Goal: Complete Application Form: Complete application form

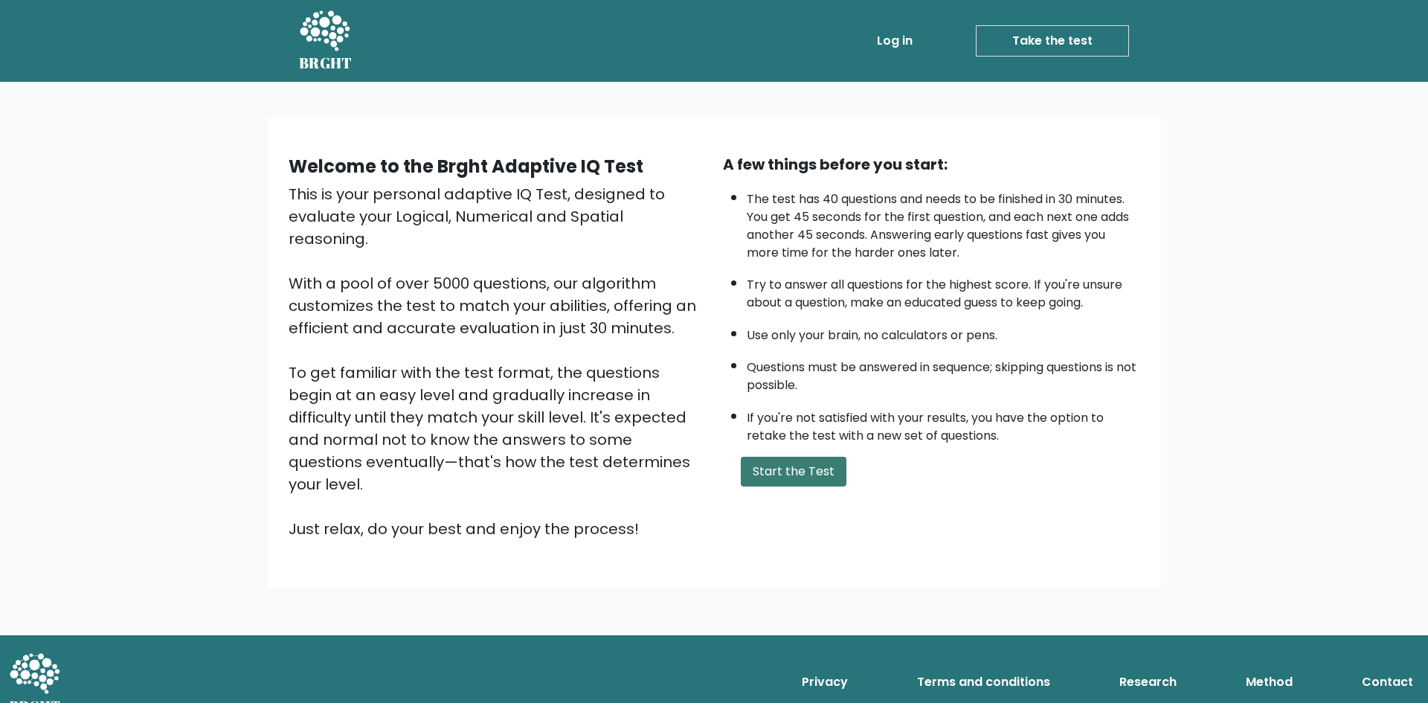
click at [806, 478] on button "Start the Test" at bounding box center [794, 472] width 106 height 30
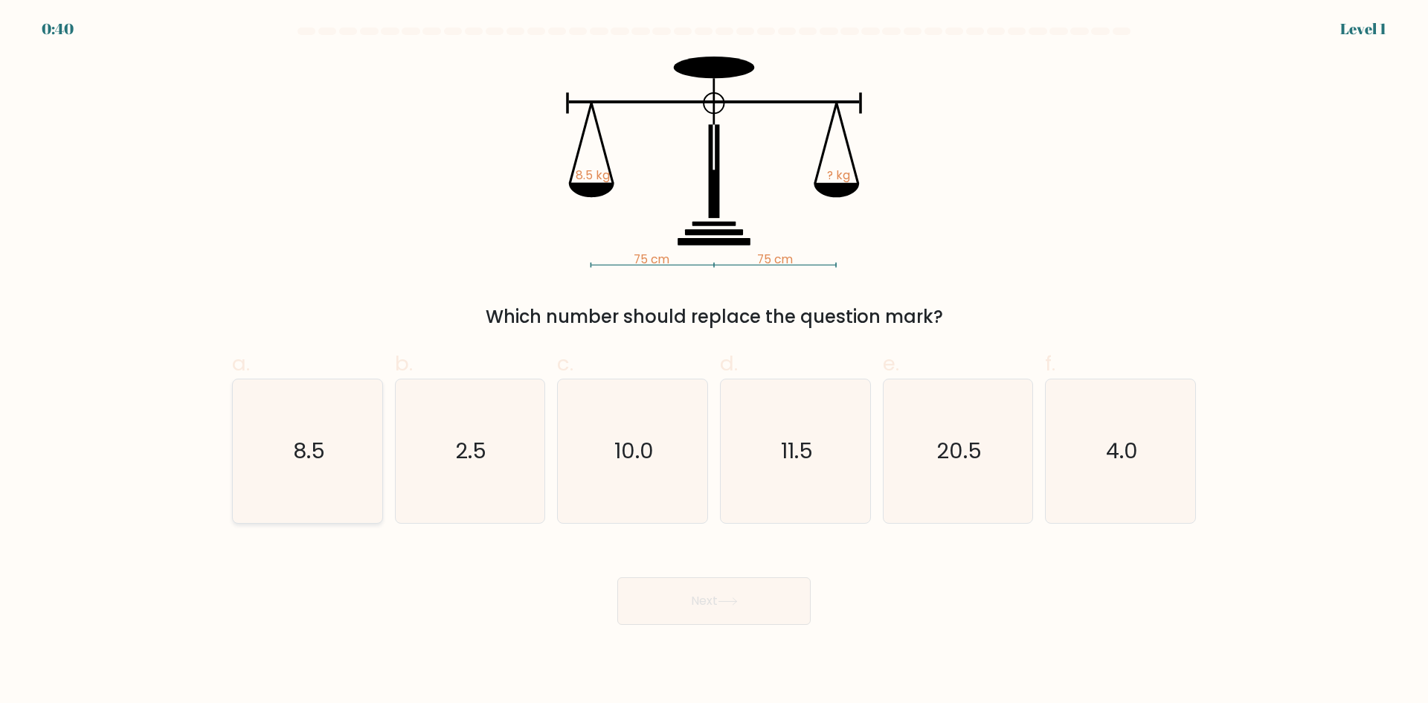
click at [356, 461] on icon "8.5" at bounding box center [308, 451] width 144 height 144
click at [714, 362] on input "a. 8.5" at bounding box center [714, 357] width 1 height 10
radio input "true"
click at [744, 597] on button "Next" at bounding box center [713, 601] width 193 height 48
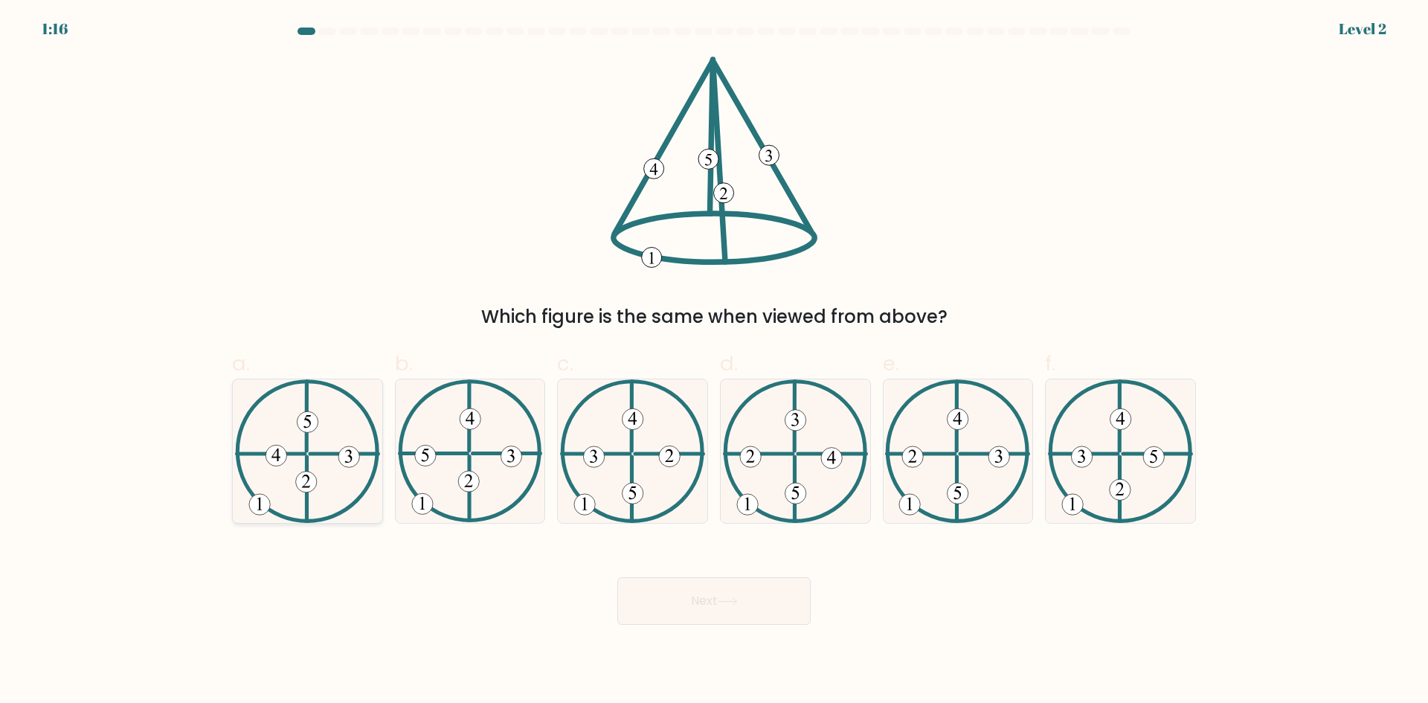
click at [302, 478] on 734 at bounding box center [305, 481] width 21 height 21
click at [714, 362] on input "a." at bounding box center [714, 357] width 1 height 10
radio input "true"
click at [736, 607] on button "Next" at bounding box center [713, 601] width 193 height 48
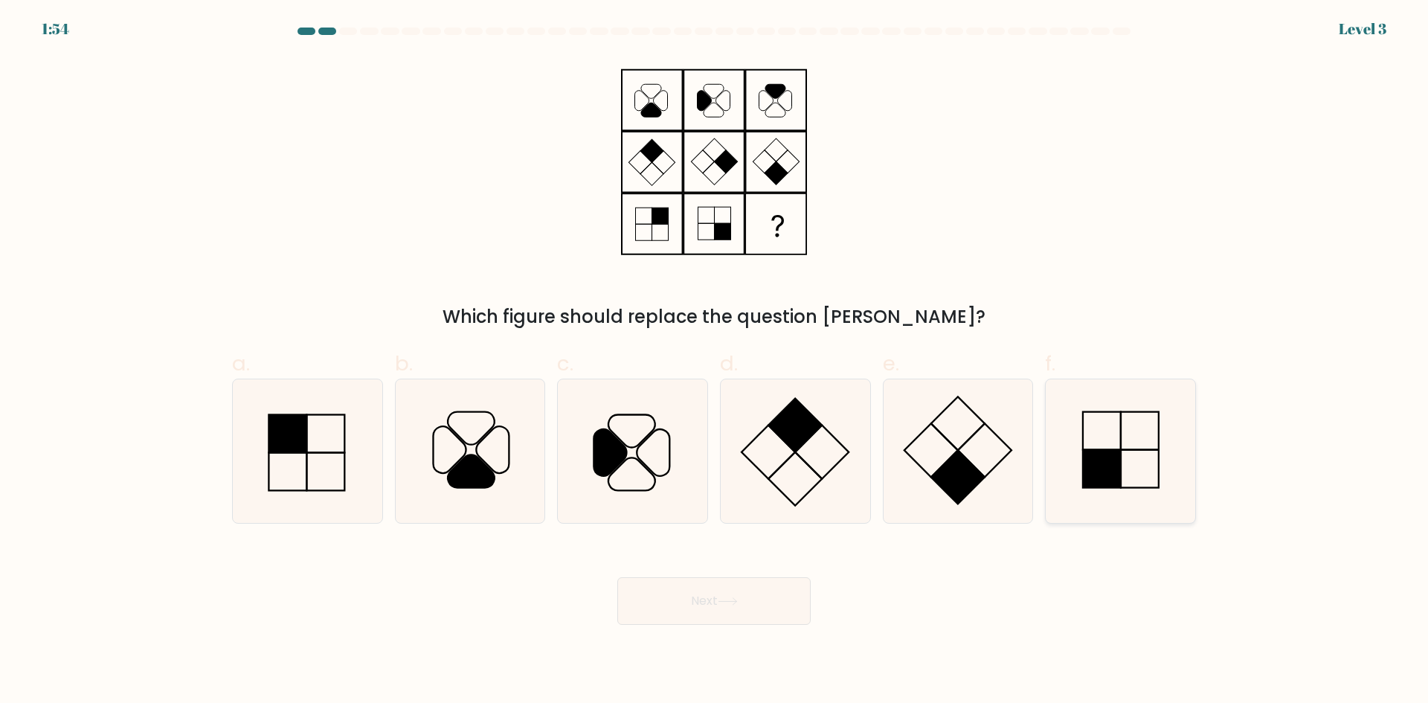
click at [1122, 451] on icon at bounding box center [1121, 451] width 144 height 144
click at [715, 362] on input "f." at bounding box center [714, 357] width 1 height 10
radio input "true"
click at [778, 603] on button "Next" at bounding box center [713, 601] width 193 height 48
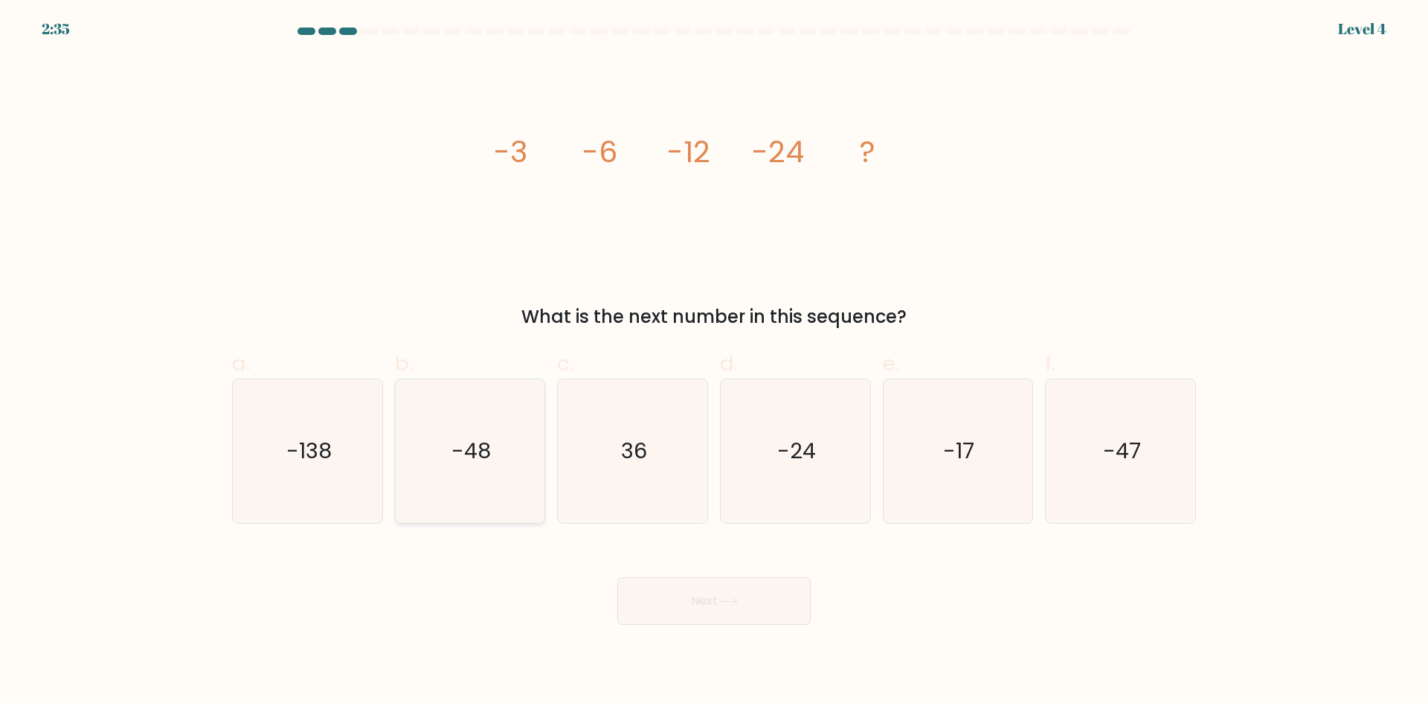
click at [464, 457] on text "-48" at bounding box center [471, 451] width 39 height 30
click at [714, 362] on input "b. -48" at bounding box center [714, 357] width 1 height 10
radio input "true"
click at [790, 617] on button "Next" at bounding box center [713, 601] width 193 height 48
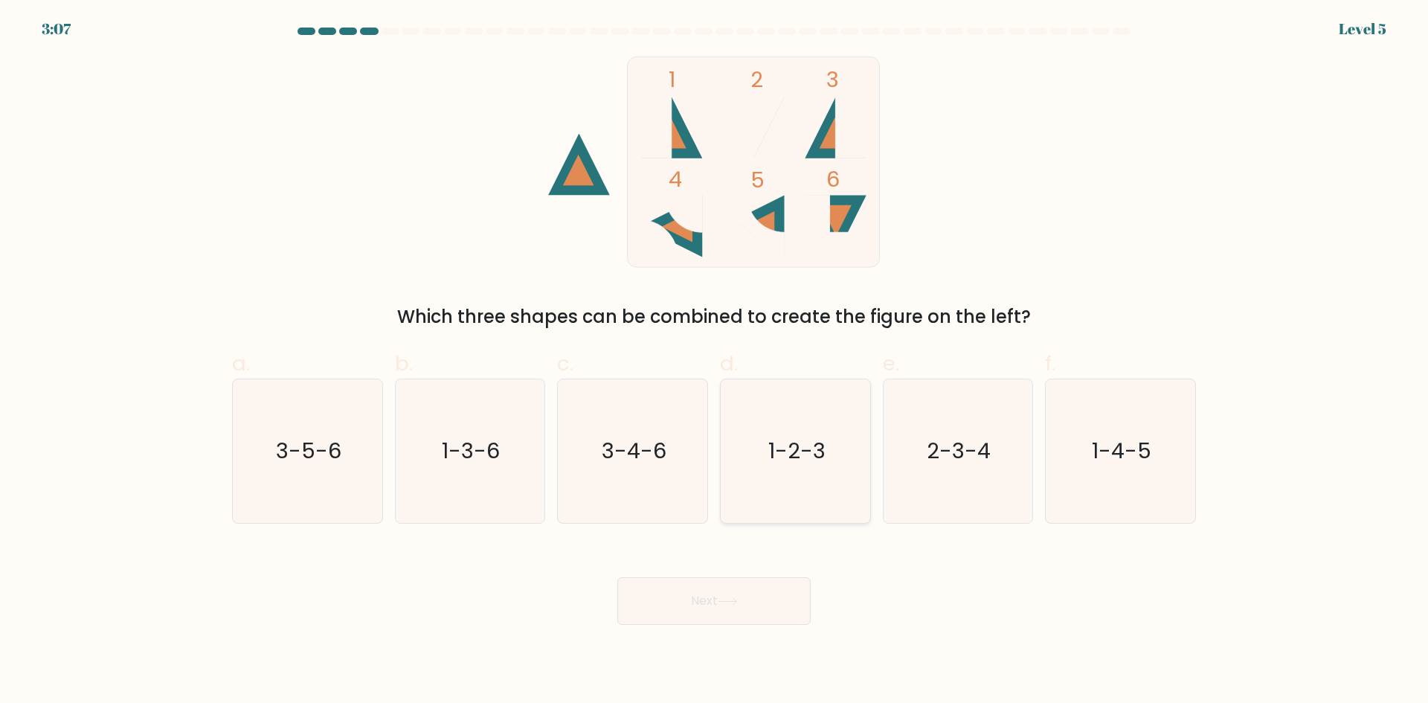
click at [815, 434] on icon "1-2-3" at bounding box center [796, 451] width 144 height 144
click at [715, 362] on input "d. 1-2-3" at bounding box center [714, 357] width 1 height 10
radio input "true"
click at [762, 599] on button "Next" at bounding box center [713, 601] width 193 height 48
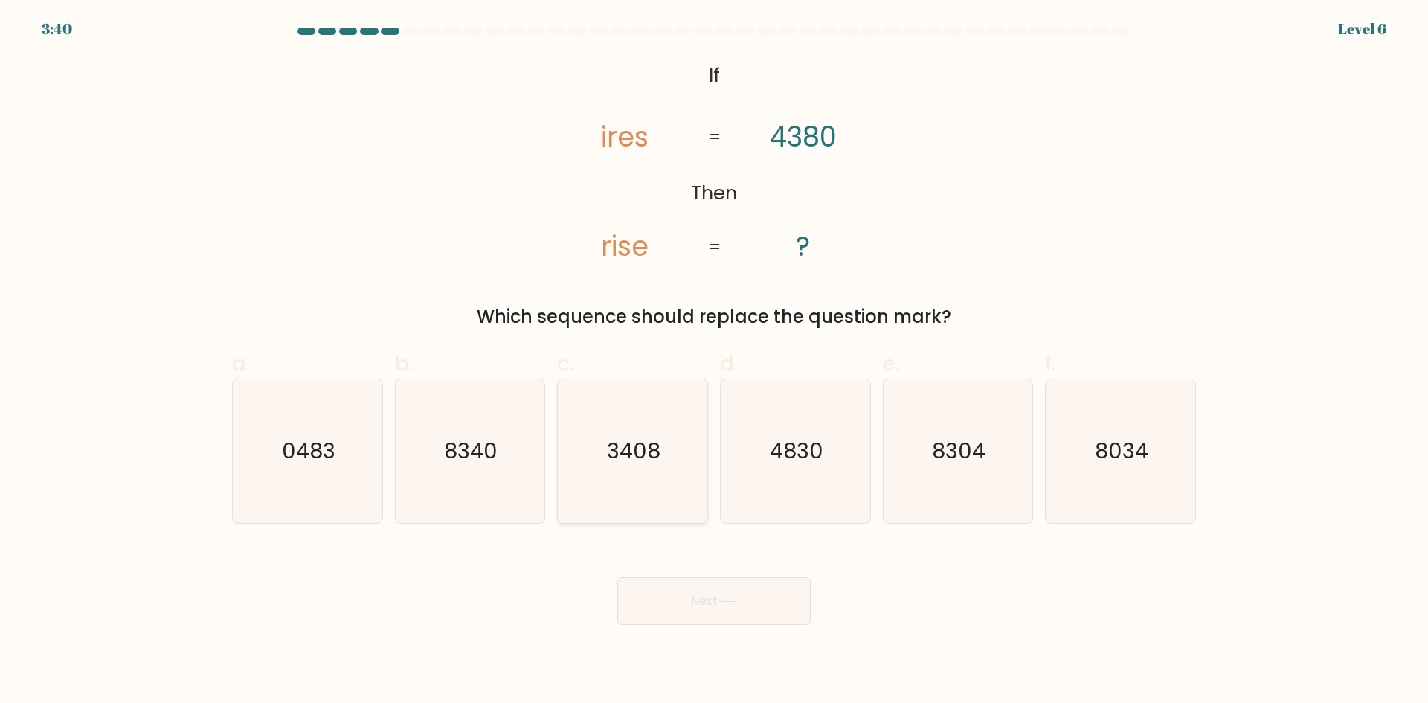
click at [674, 470] on icon "3408" at bounding box center [633, 451] width 144 height 144
click at [714, 362] on input "c. 3408" at bounding box center [714, 357] width 1 height 10
radio input "true"
click at [774, 617] on button "Next" at bounding box center [713, 601] width 193 height 48
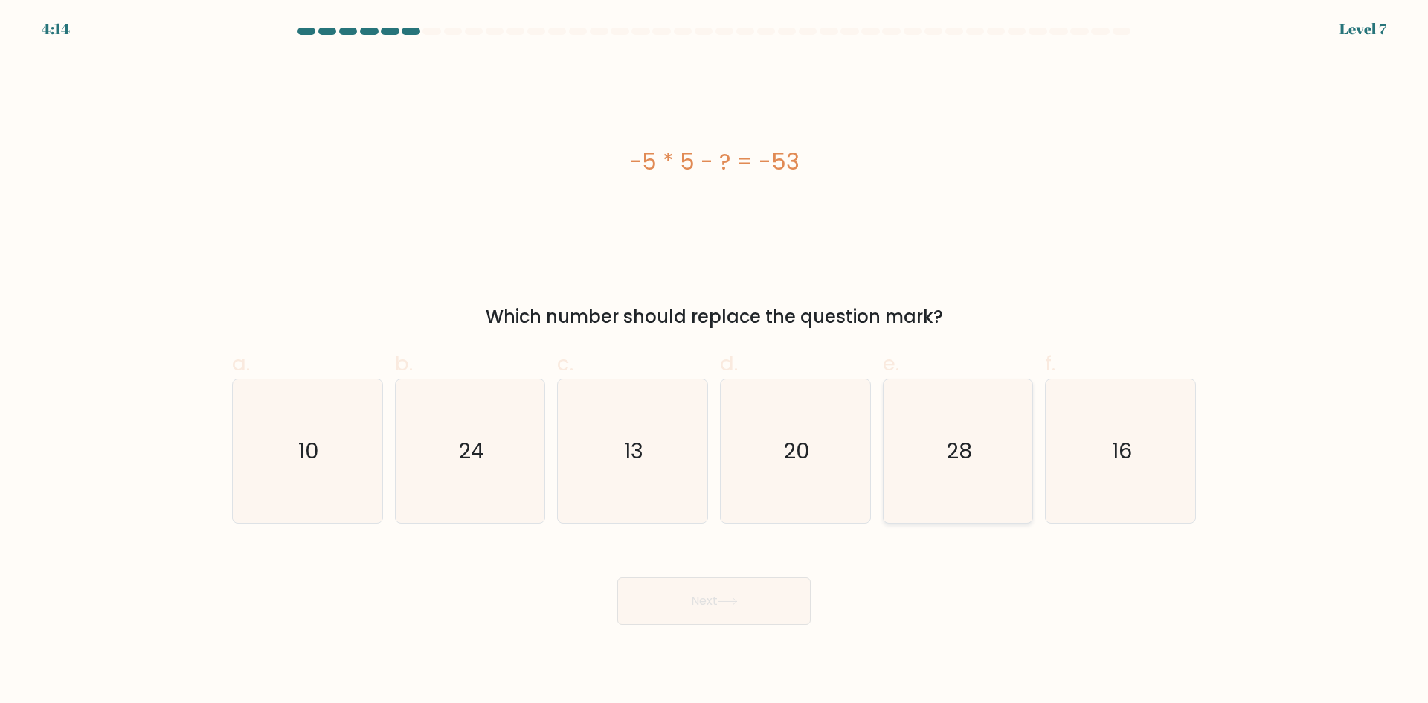
click at [1002, 446] on icon "28" at bounding box center [958, 451] width 144 height 144
click at [715, 362] on input "e. 28" at bounding box center [714, 357] width 1 height 10
radio input "true"
click at [768, 598] on button "Next" at bounding box center [713, 601] width 193 height 48
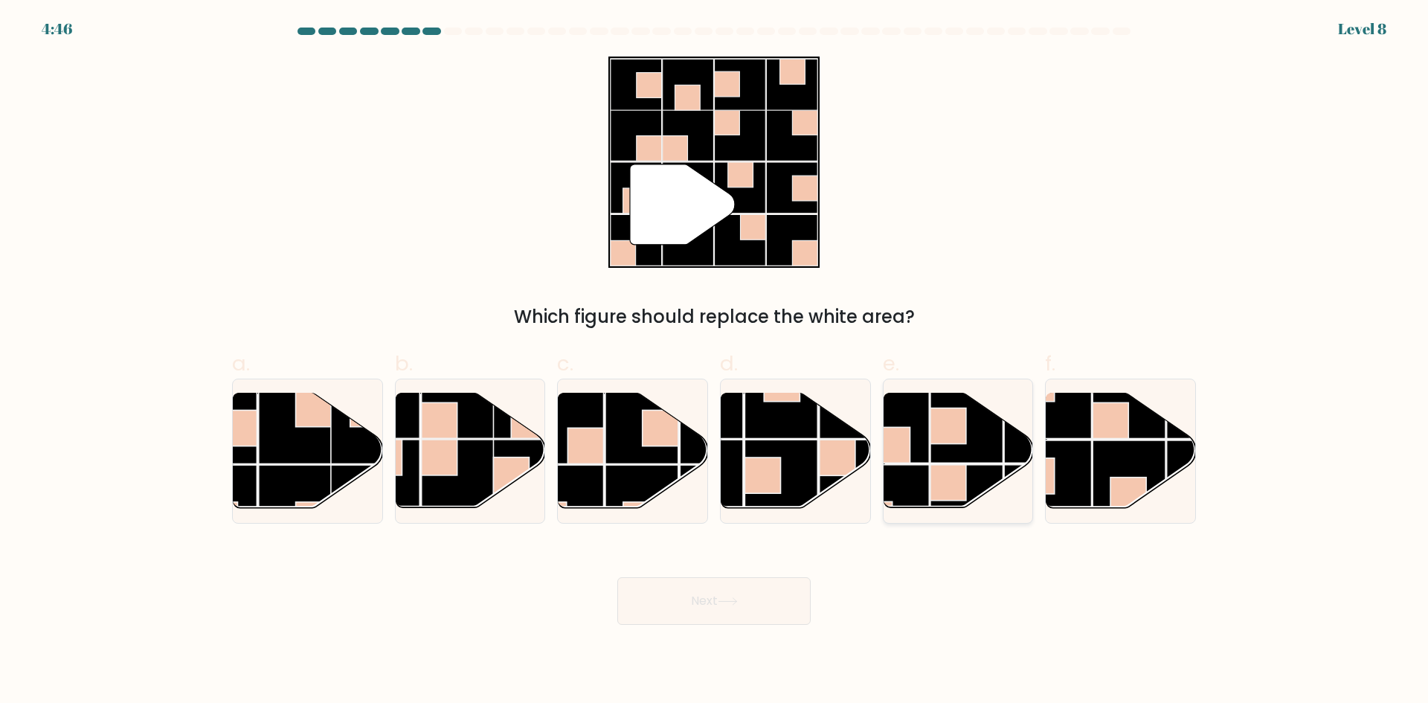
click at [952, 463] on rect at bounding box center [967, 427] width 73 height 73
click at [715, 362] on input "e." at bounding box center [714, 357] width 1 height 10
radio input "true"
click at [710, 580] on button "Next" at bounding box center [713, 601] width 193 height 48
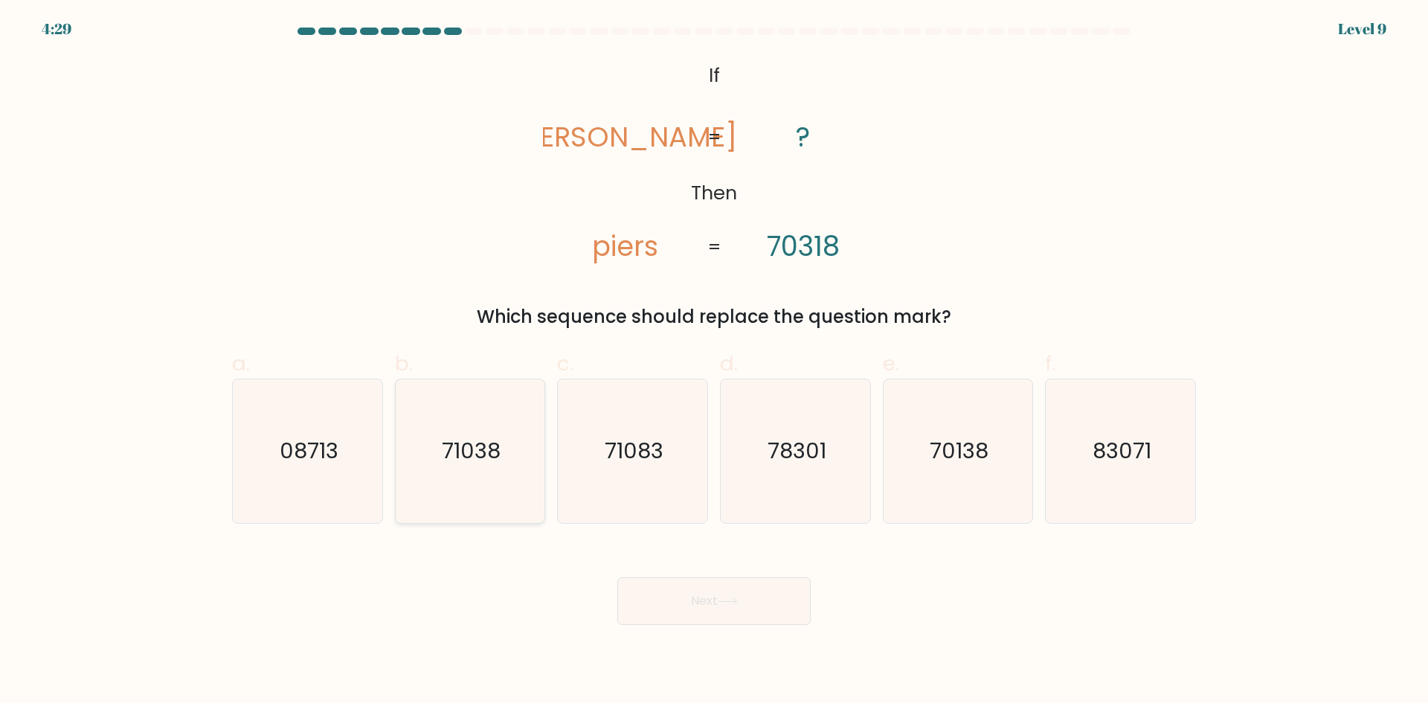
click at [504, 475] on icon "71038" at bounding box center [470, 451] width 144 height 144
click at [714, 362] on input "b. 71038" at bounding box center [714, 357] width 1 height 10
radio input "true"
click at [736, 601] on icon at bounding box center [728, 601] width 18 height 7
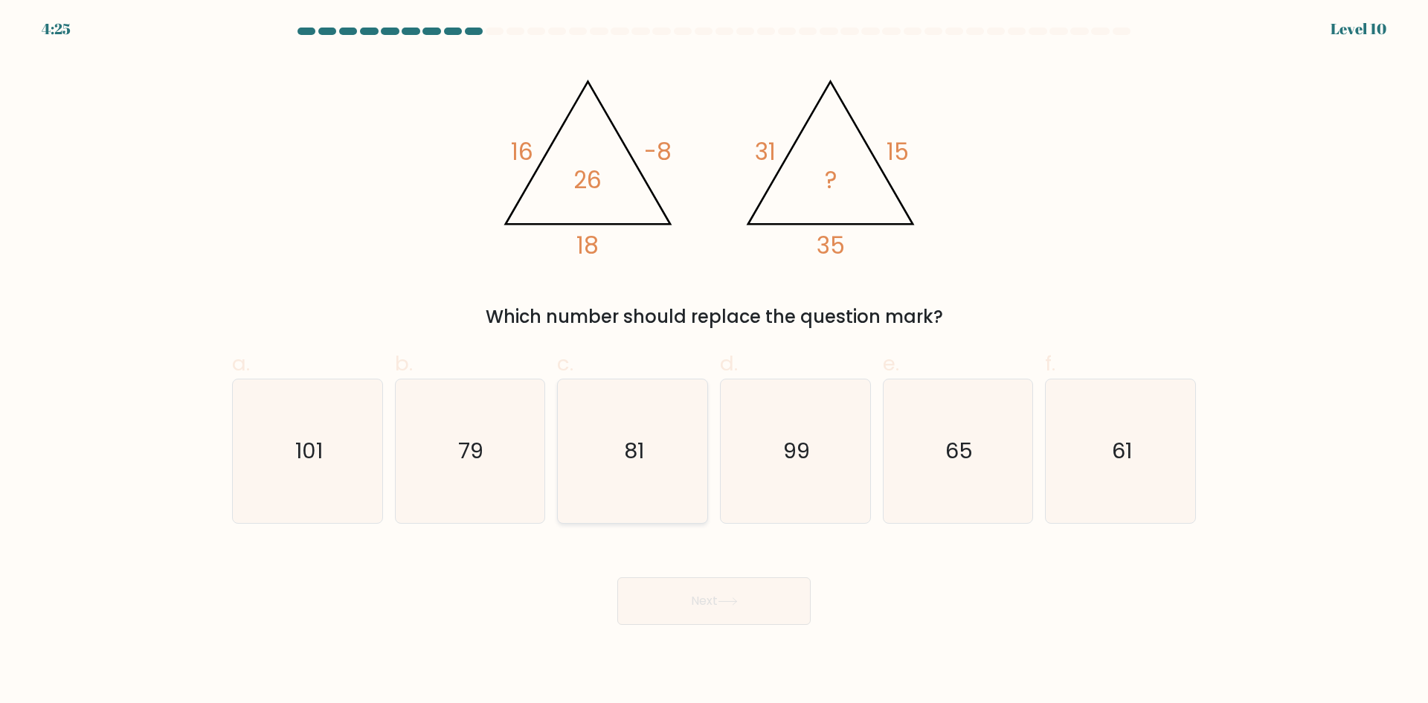
click at [645, 490] on icon "81" at bounding box center [633, 451] width 144 height 144
click at [714, 362] on input "c. 81" at bounding box center [714, 357] width 1 height 10
radio input "true"
click at [724, 617] on button "Next" at bounding box center [713, 601] width 193 height 48
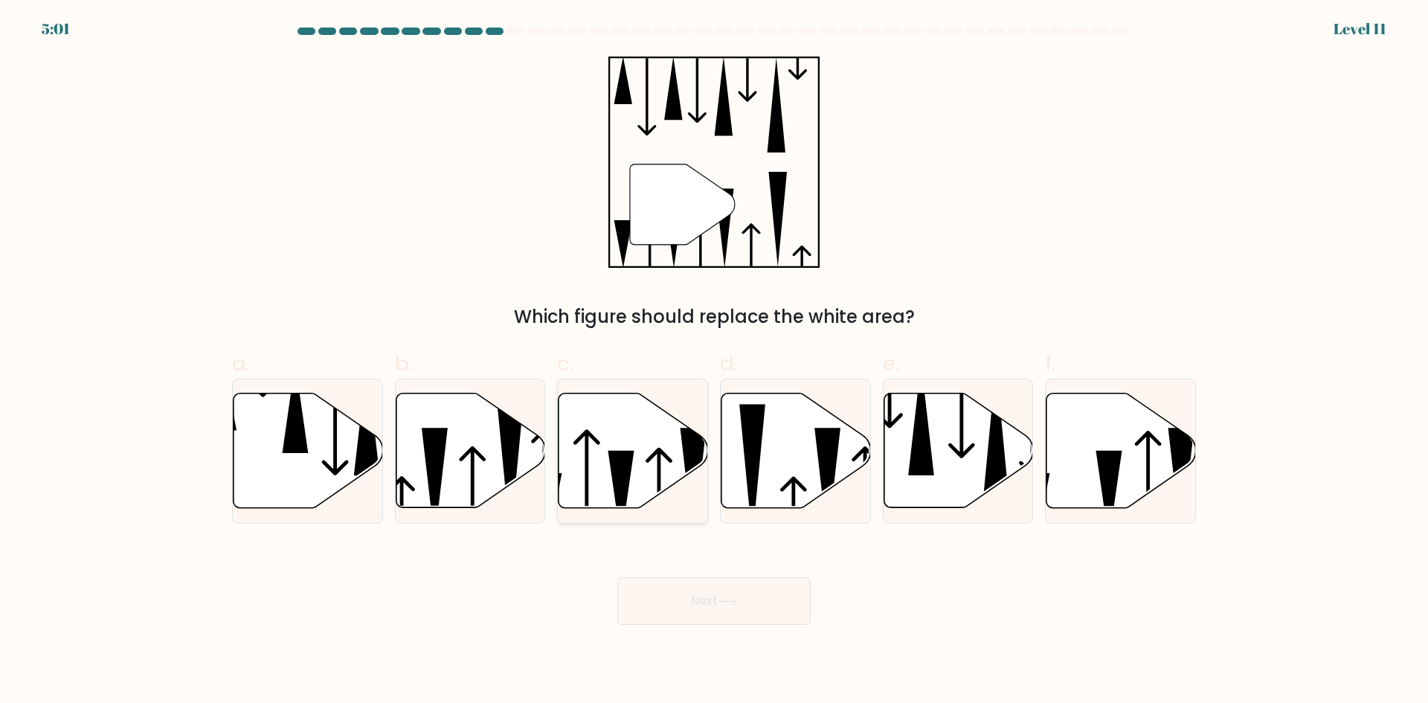
click at [640, 469] on icon at bounding box center [634, 450] width 150 height 115
click at [714, 362] on input "c." at bounding box center [714, 357] width 1 height 10
radio input "true"
click at [746, 586] on button "Next" at bounding box center [713, 601] width 193 height 48
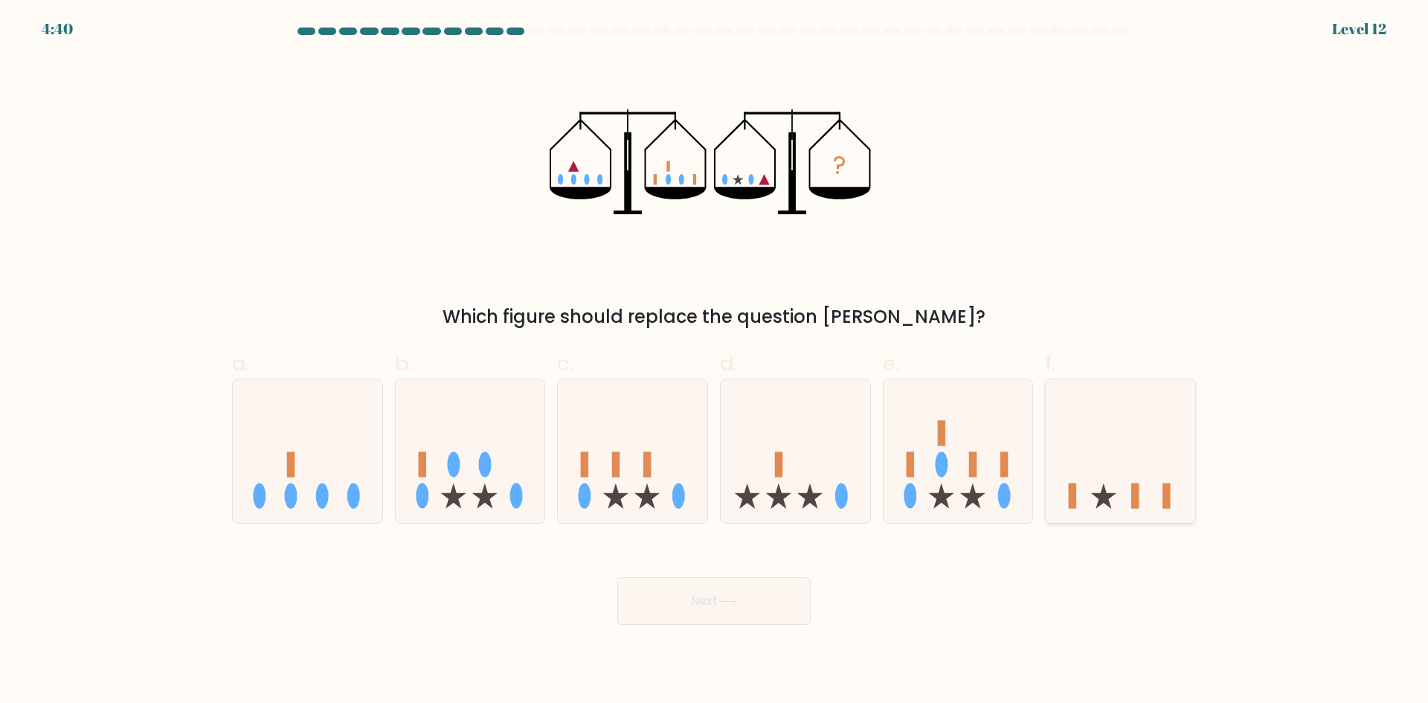
click at [1130, 466] on icon at bounding box center [1121, 450] width 150 height 123
click at [715, 362] on input "f." at bounding box center [714, 357] width 1 height 10
radio input "true"
click at [759, 600] on button "Next" at bounding box center [713, 601] width 193 height 48
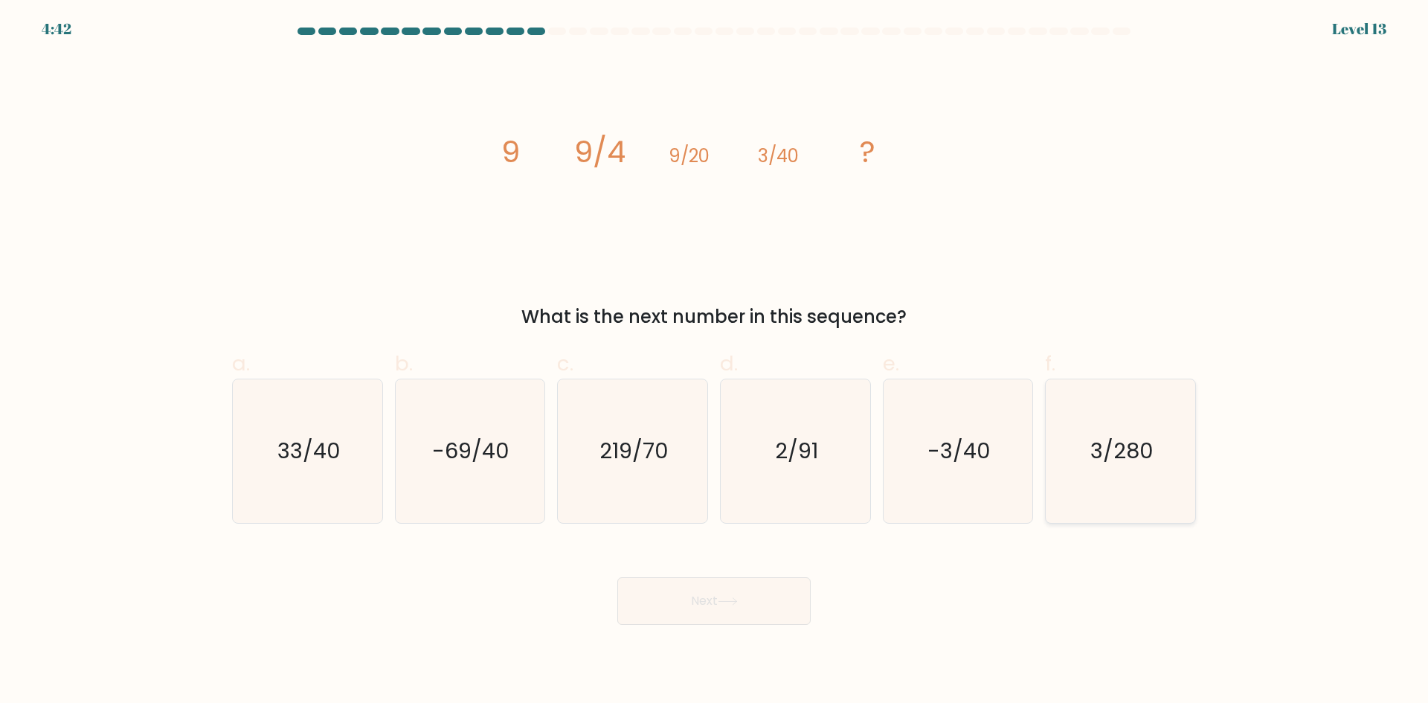
click at [1109, 433] on icon "3/280" at bounding box center [1121, 451] width 144 height 144
click at [715, 362] on input "f. 3/280" at bounding box center [714, 357] width 1 height 10
radio input "true"
click at [748, 617] on button "Next" at bounding box center [713, 601] width 193 height 48
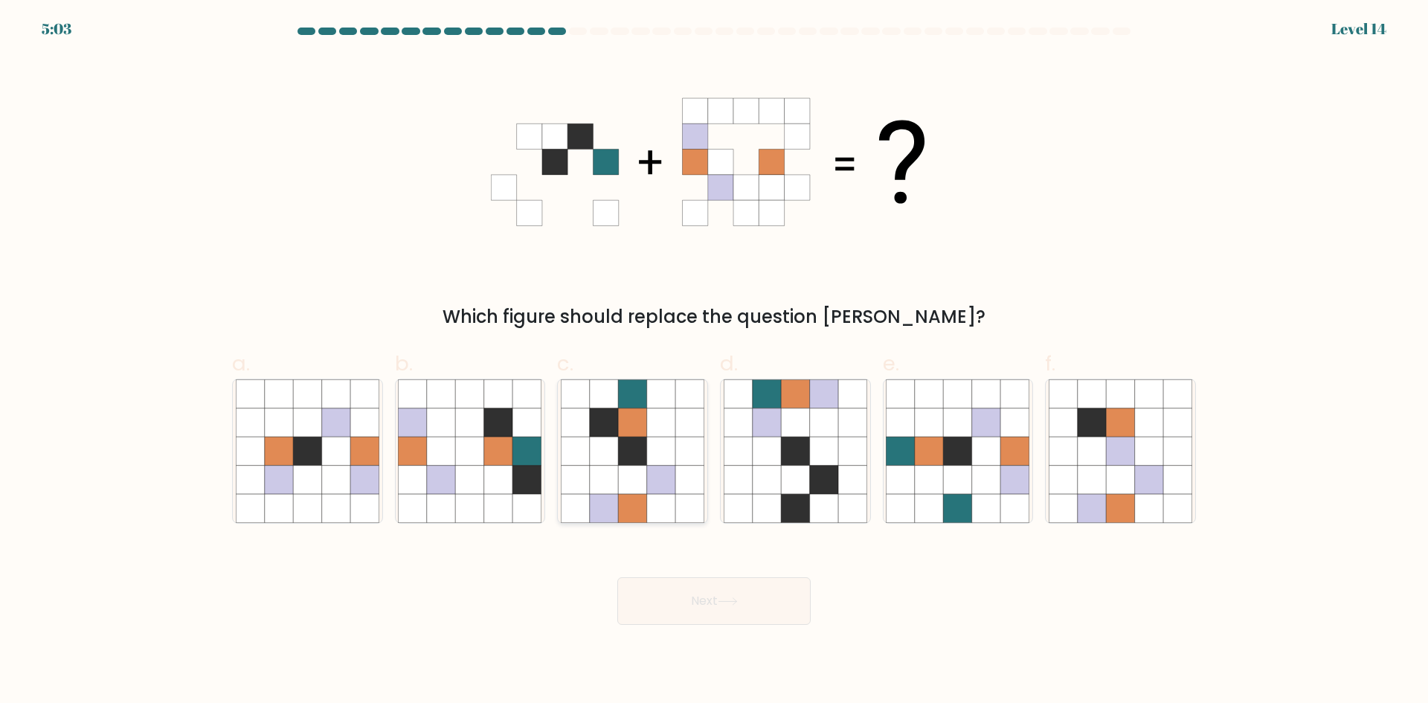
drag, startPoint x: 629, startPoint y: 410, endPoint x: 636, endPoint y: 408, distance: 7.8
click at [631, 410] on icon at bounding box center [632, 422] width 28 height 28
click at [714, 362] on input "c." at bounding box center [714, 357] width 1 height 10
radio input "true"
click at [748, 600] on button "Next" at bounding box center [713, 601] width 193 height 48
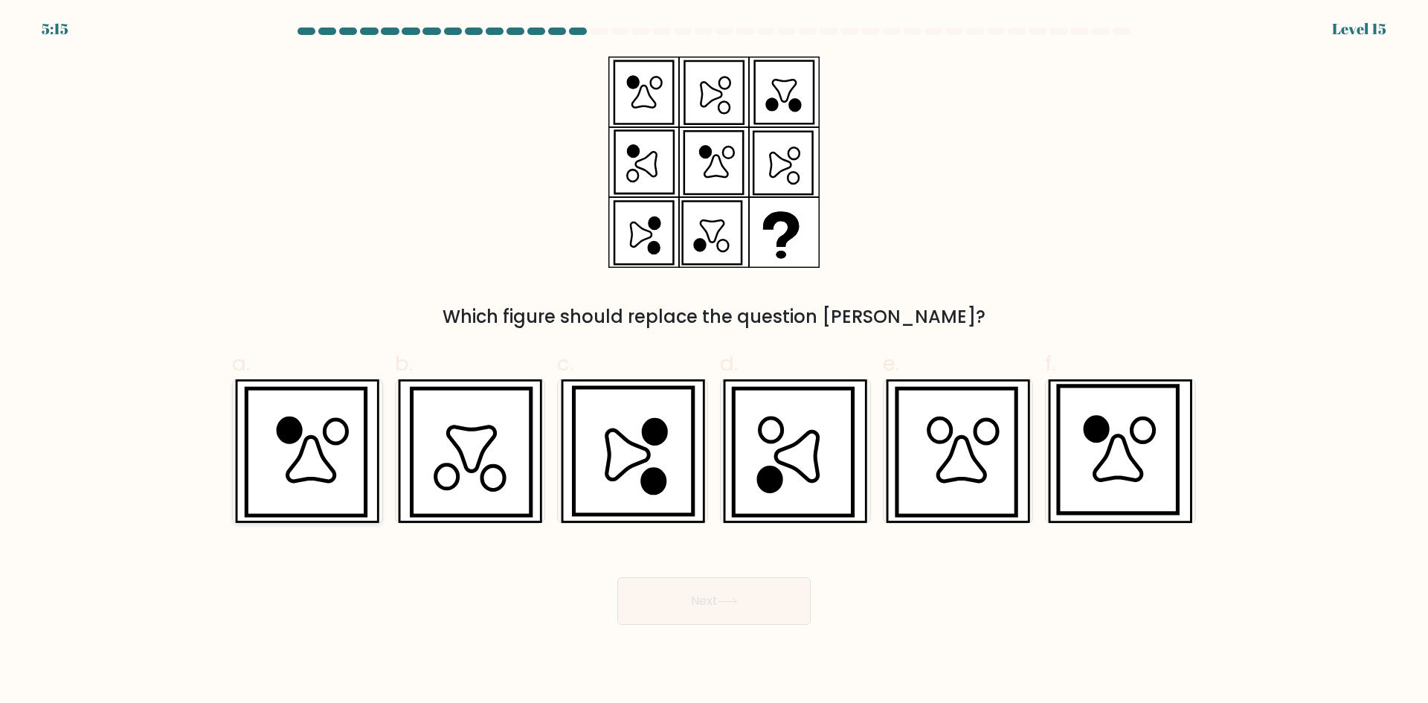
click at [282, 465] on icon at bounding box center [306, 451] width 119 height 127
click at [714, 362] on input "a." at bounding box center [714, 357] width 1 height 10
radio input "true"
click at [753, 596] on button "Next" at bounding box center [713, 601] width 193 height 48
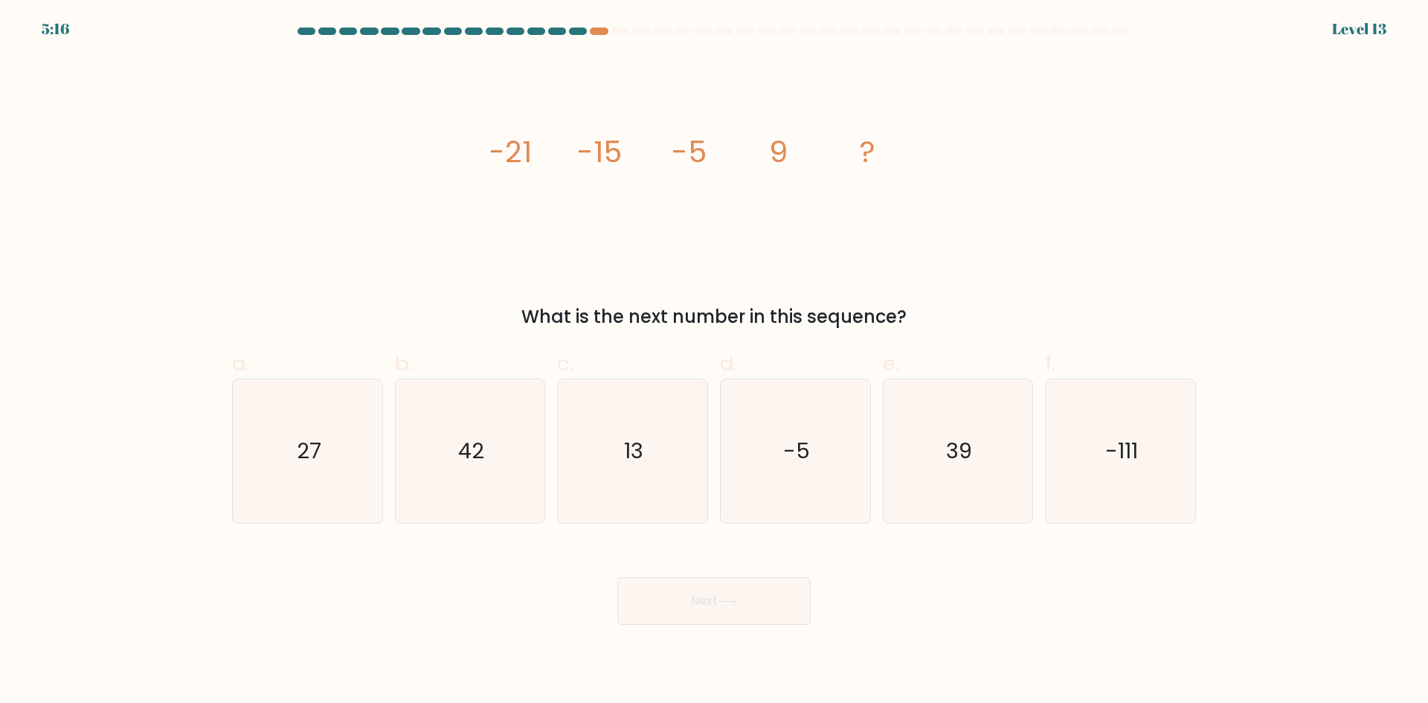
drag, startPoint x: 352, startPoint y: 444, endPoint x: 588, endPoint y: 600, distance: 283.5
click at [359, 444] on icon "27" at bounding box center [308, 451] width 144 height 144
click at [714, 362] on input "a. 27" at bounding box center [714, 357] width 1 height 10
radio input "true"
click at [776, 605] on button "Next" at bounding box center [713, 601] width 193 height 48
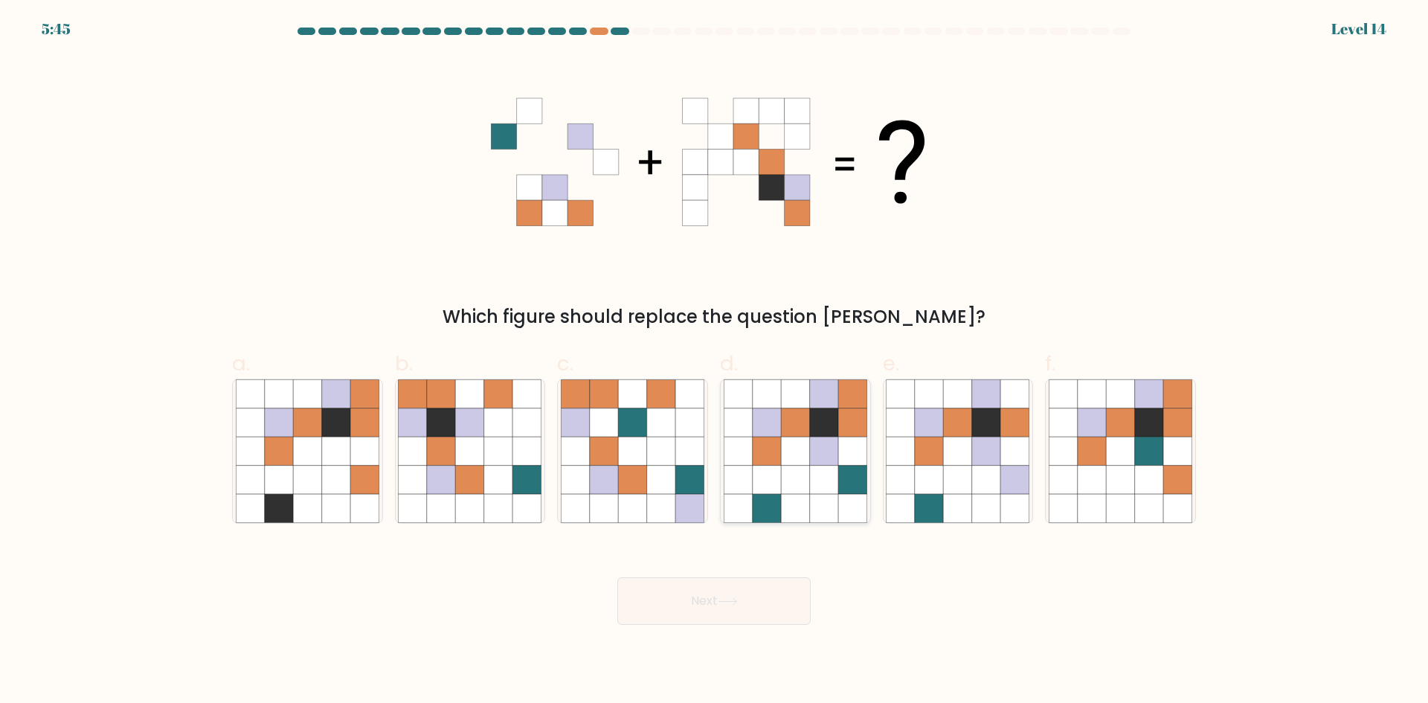
click at [767, 422] on icon at bounding box center [767, 422] width 28 height 28
click at [715, 362] on input "d." at bounding box center [714, 357] width 1 height 10
radio input "true"
click at [948, 465] on icon at bounding box center [958, 451] width 28 height 28
click at [715, 362] on input "e." at bounding box center [714, 357] width 1 height 10
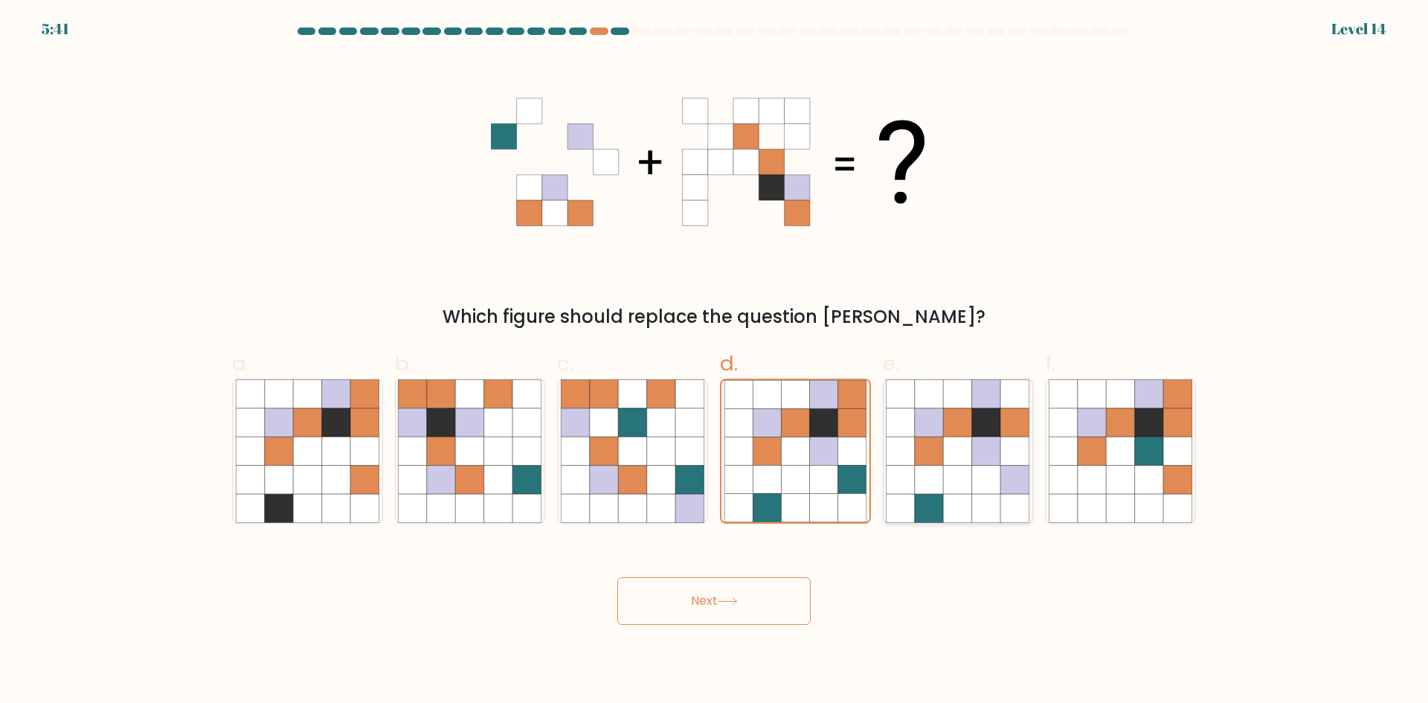
radio input "true"
click at [1090, 449] on icon at bounding box center [1092, 451] width 28 height 28
click at [715, 362] on input "f." at bounding box center [714, 357] width 1 height 10
radio input "true"
click at [951, 444] on icon at bounding box center [958, 451] width 28 height 28
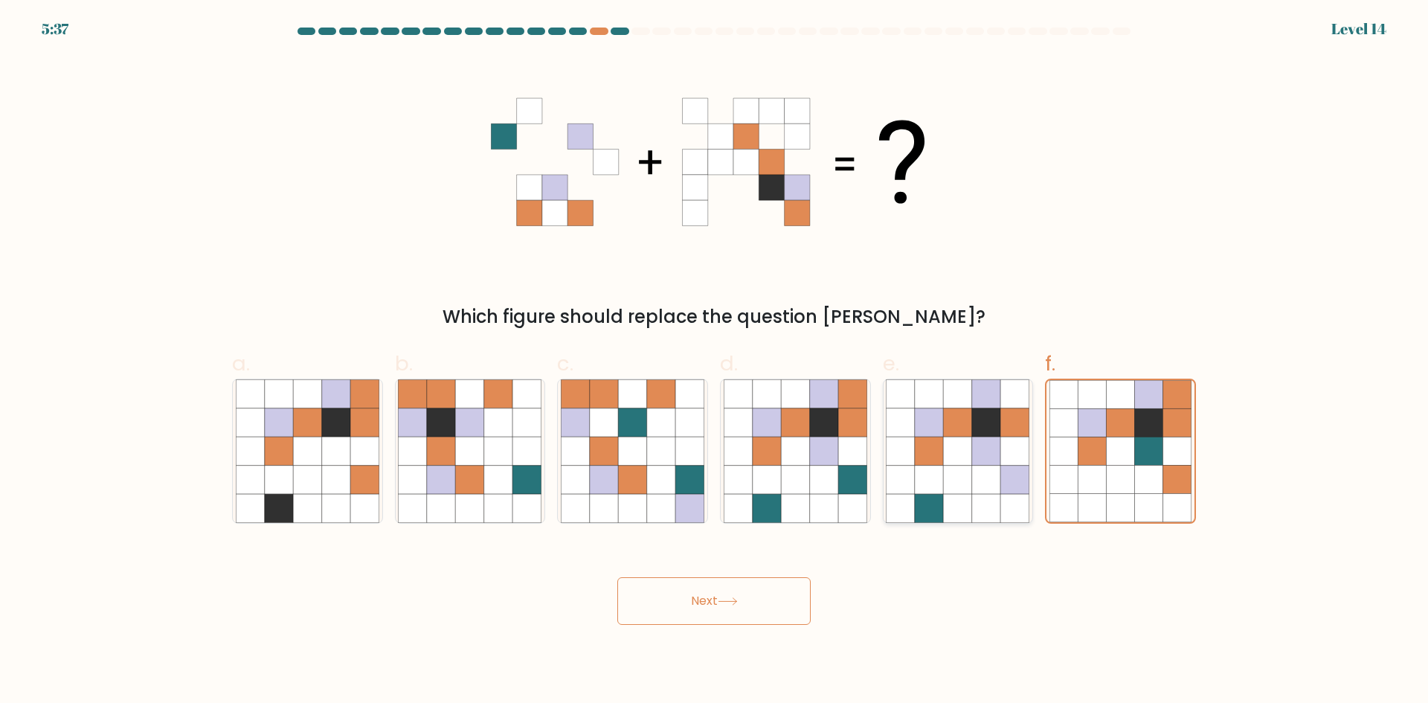
click at [715, 362] on input "e." at bounding box center [714, 357] width 1 height 10
radio input "true"
click at [725, 601] on icon at bounding box center [728, 601] width 18 height 7
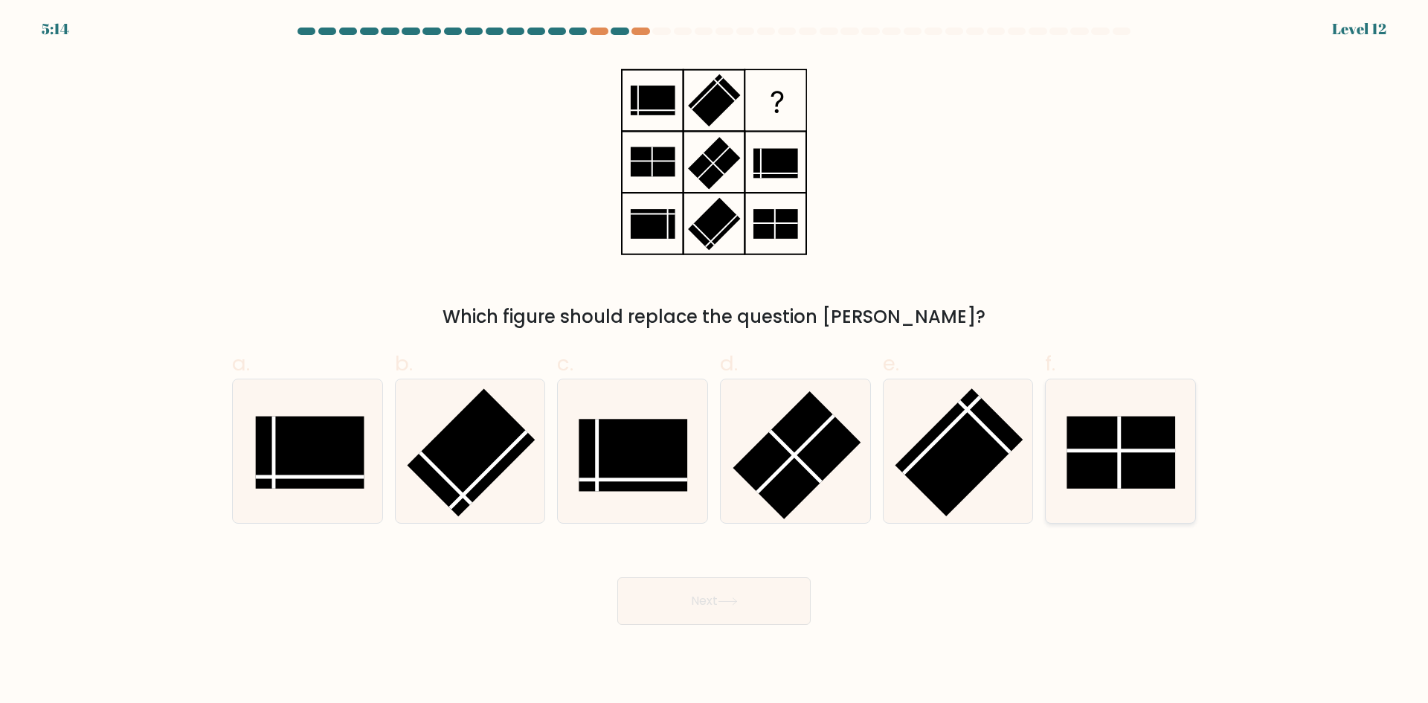
click at [1128, 462] on rect at bounding box center [1121, 452] width 109 height 72
click at [715, 362] on input "f." at bounding box center [714, 357] width 1 height 10
radio input "true"
click at [771, 588] on button "Next" at bounding box center [713, 601] width 193 height 48
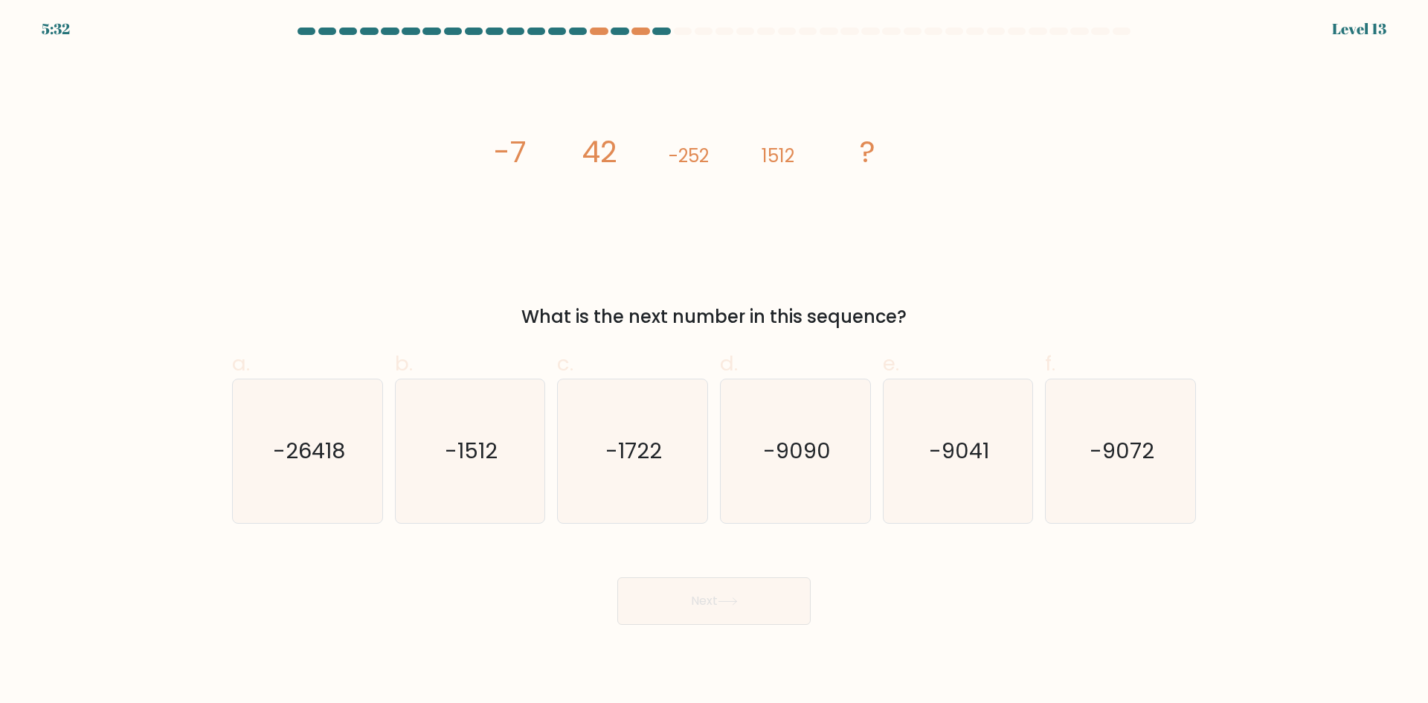
click at [1029, 102] on div "image/svg+xml -7 42 -252 1512 ? What is the next number in this sequence?" at bounding box center [714, 194] width 982 height 274
click at [1282, 408] on form at bounding box center [714, 326] width 1428 height 597
click at [1090, 475] on icon "-9072" at bounding box center [1121, 451] width 144 height 144
click at [715, 362] on input "f. -9072" at bounding box center [714, 357] width 1 height 10
radio input "true"
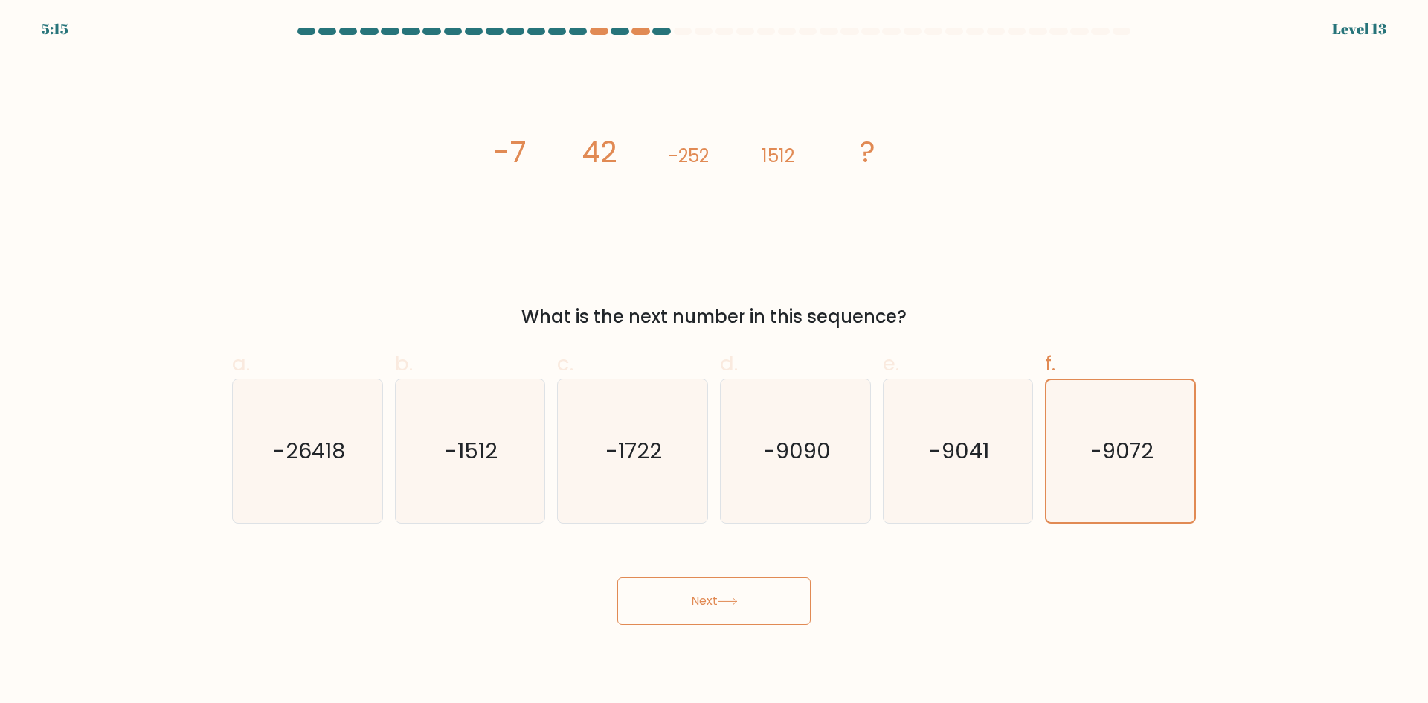
click at [736, 617] on button "Next" at bounding box center [713, 601] width 193 height 48
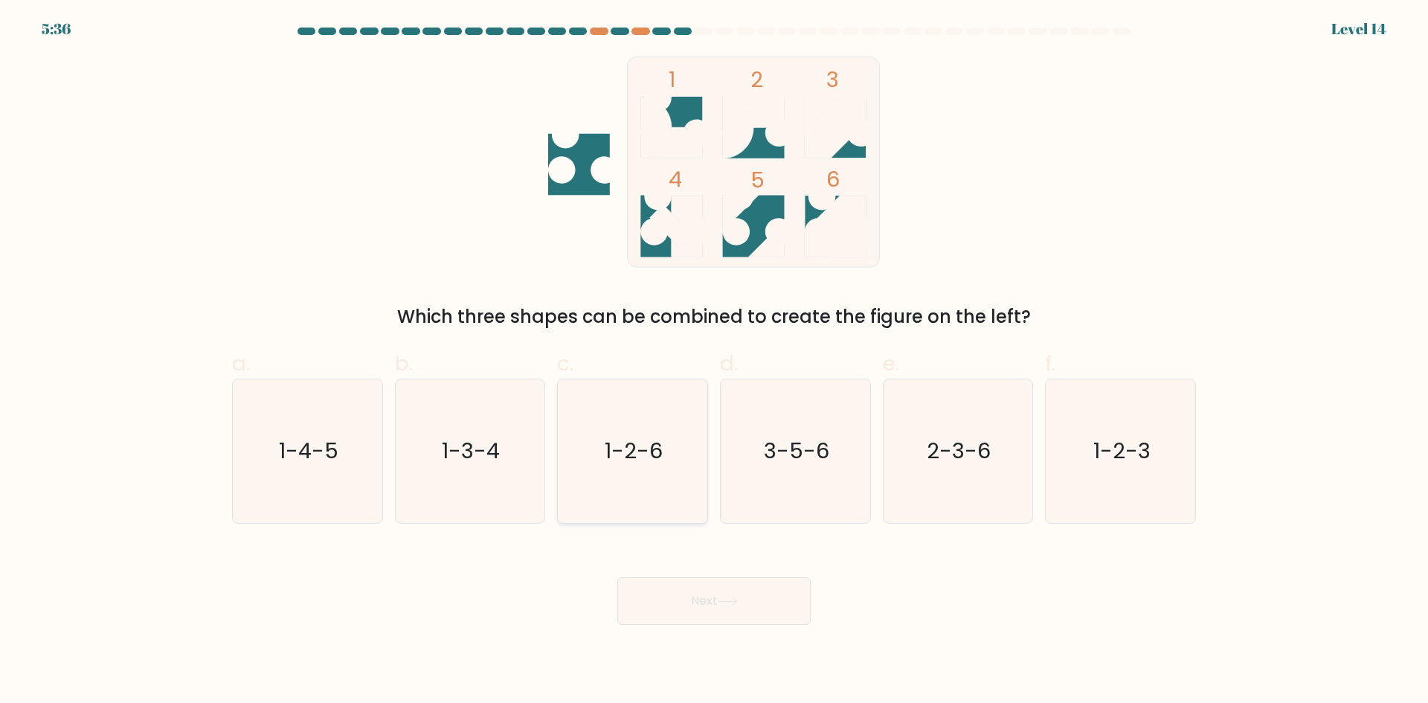
click at [661, 510] on icon "1-2-6" at bounding box center [633, 451] width 144 height 144
click at [714, 362] on input "c. 1-2-6" at bounding box center [714, 357] width 1 height 10
radio input "true"
click at [798, 443] on text "3-5-6" at bounding box center [796, 451] width 65 height 30
click at [715, 362] on input "d. 3-5-6" at bounding box center [714, 357] width 1 height 10
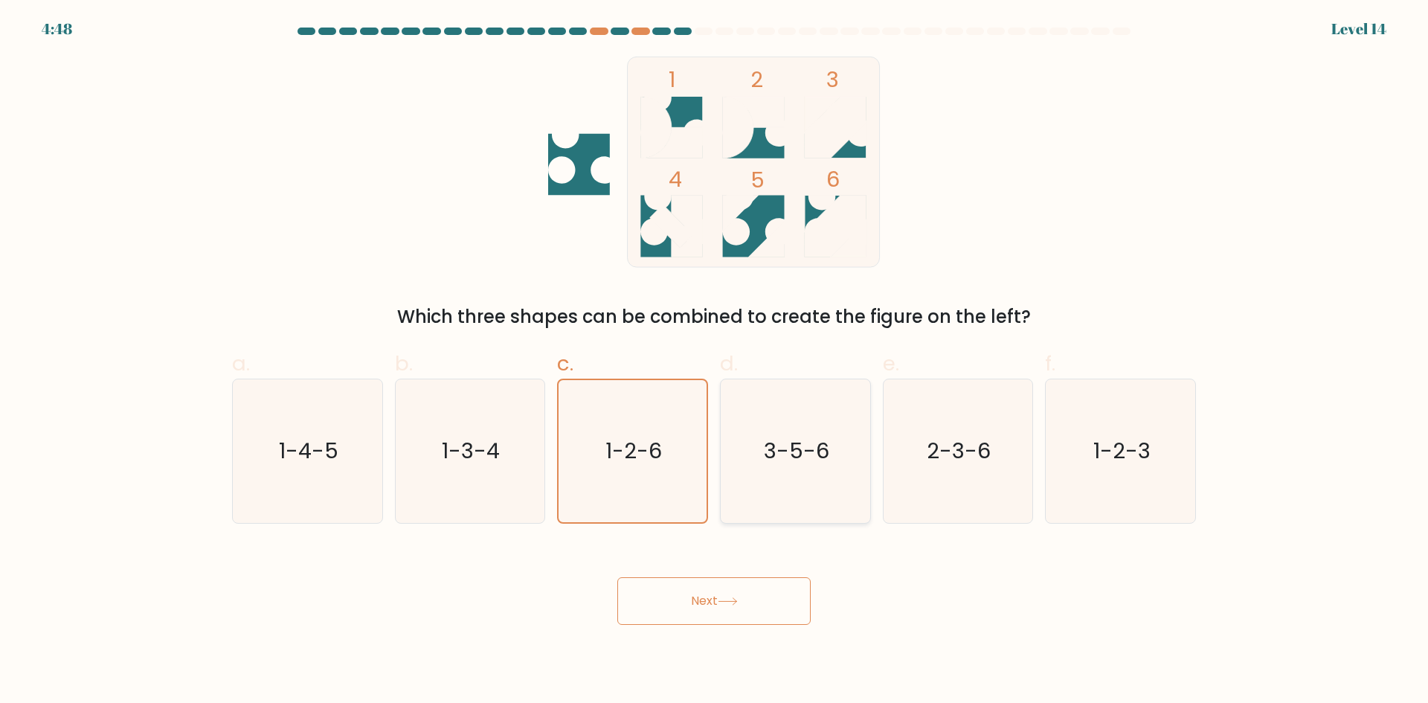
radio input "true"
click at [765, 600] on button "Next" at bounding box center [713, 601] width 193 height 48
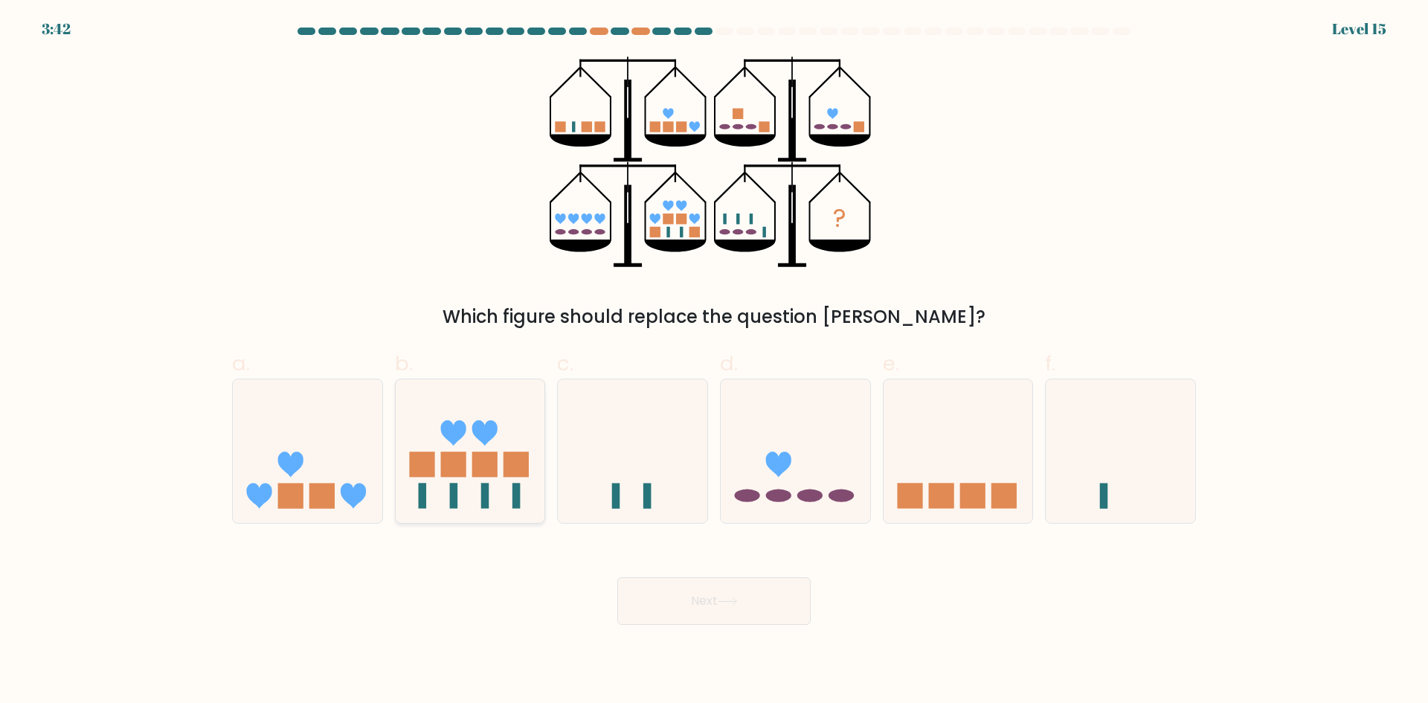
click at [489, 451] on icon at bounding box center [471, 450] width 150 height 123
click at [714, 362] on input "b." at bounding box center [714, 357] width 1 height 10
radio input "true"
click at [688, 603] on button "Next" at bounding box center [713, 601] width 193 height 48
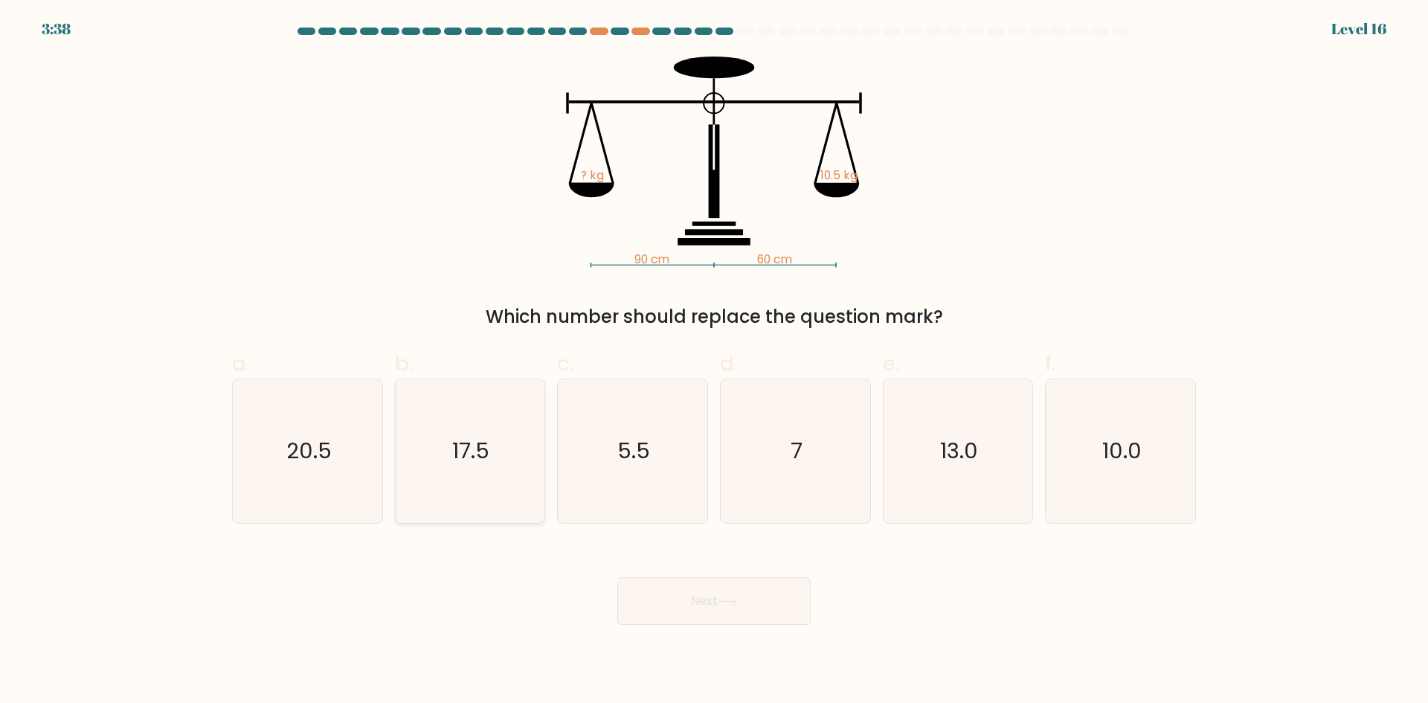
click at [480, 483] on icon "17.5" at bounding box center [470, 451] width 144 height 144
click at [714, 362] on input "b. 17.5" at bounding box center [714, 357] width 1 height 10
radio input "true"
click at [701, 603] on button "Next" at bounding box center [713, 601] width 193 height 48
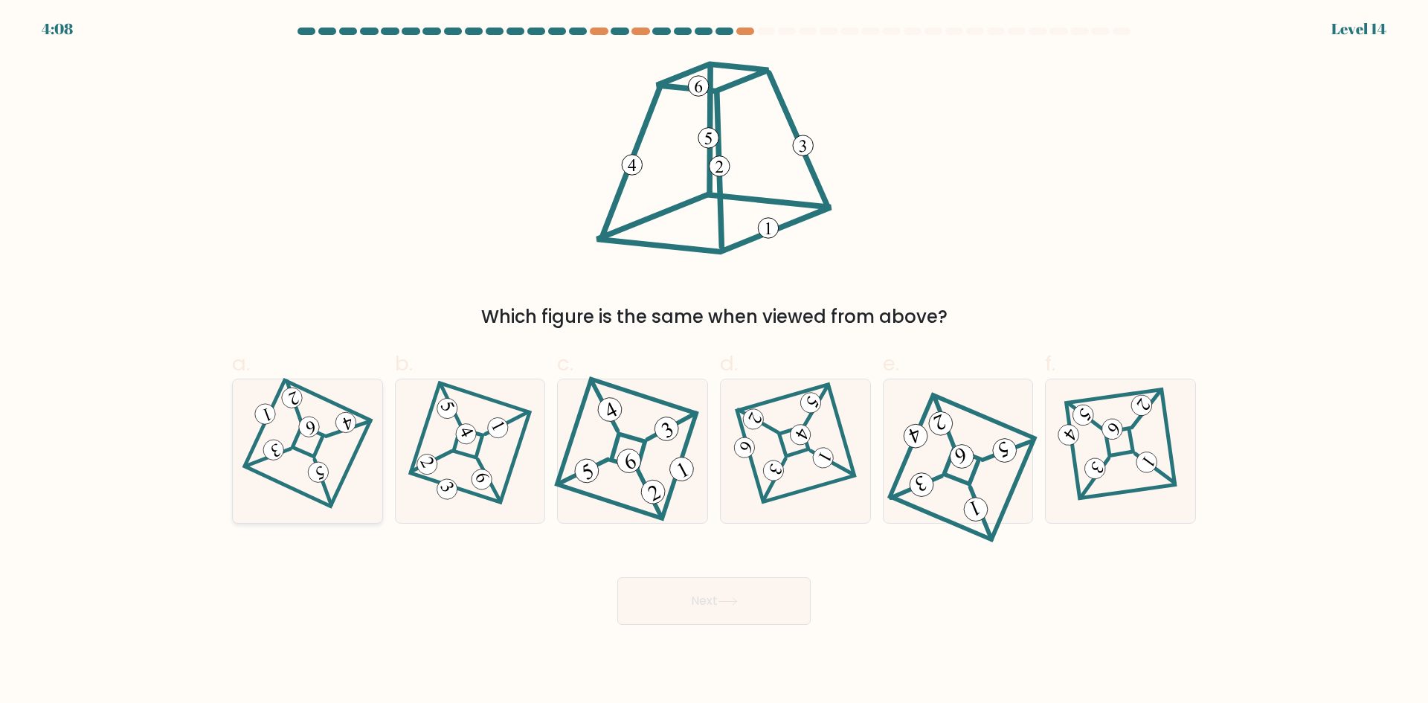
click at [306, 449] on icon at bounding box center [307, 450] width 99 height 115
click at [714, 362] on input "a." at bounding box center [714, 357] width 1 height 10
radio input "true"
click at [724, 600] on icon at bounding box center [728, 601] width 20 height 8
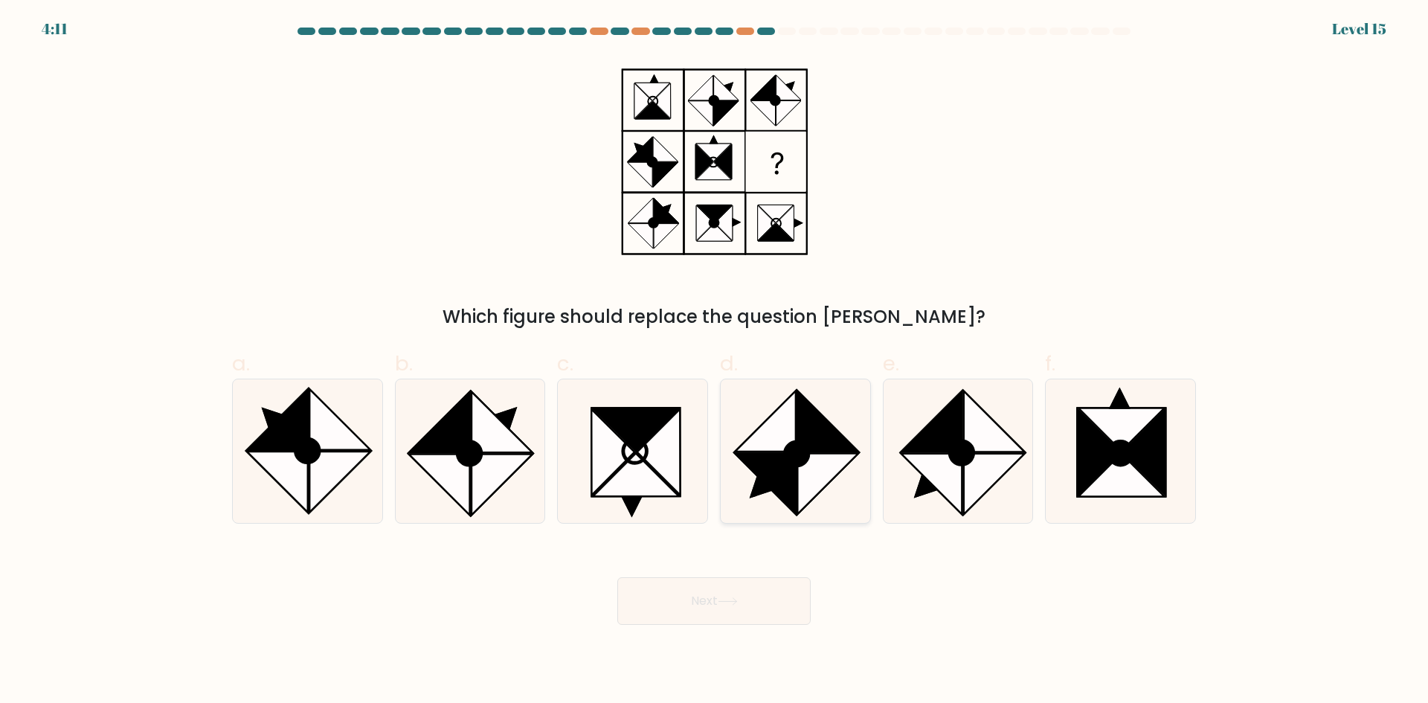
click at [809, 451] on circle at bounding box center [796, 453] width 33 height 33
click at [715, 362] on input "d." at bounding box center [714, 357] width 1 height 10
radio input "true"
click at [765, 604] on button "Next" at bounding box center [713, 601] width 193 height 48
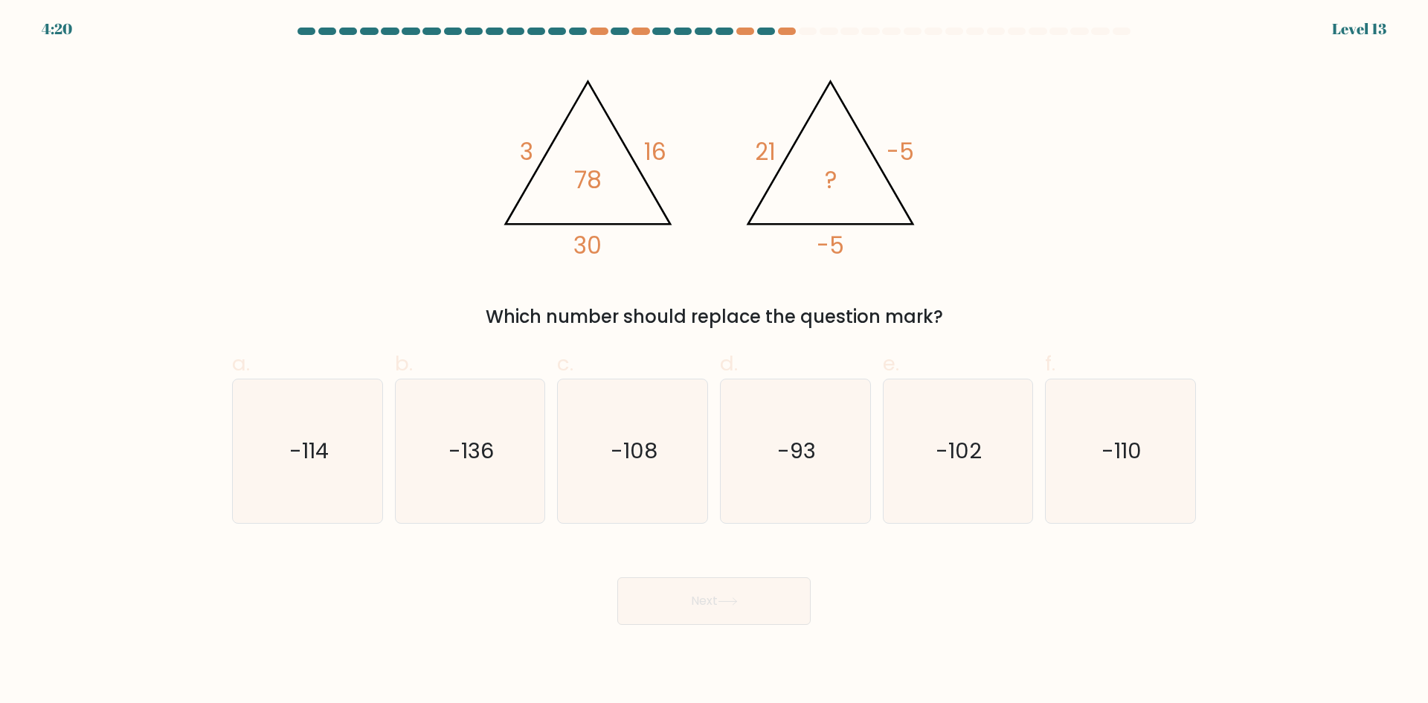
drag, startPoint x: 1190, startPoint y: 106, endPoint x: 1190, endPoint y: 151, distance: 44.6
click at [1190, 106] on div "@import url('https://fonts.googleapis.com/css?family=Abril+Fatface:400,100,100i…" at bounding box center [714, 194] width 982 height 274
click at [1267, 66] on form at bounding box center [714, 326] width 1428 height 597
click at [1134, 420] on icon "-110" at bounding box center [1121, 451] width 144 height 144
click at [715, 362] on input "f. -110" at bounding box center [714, 357] width 1 height 10
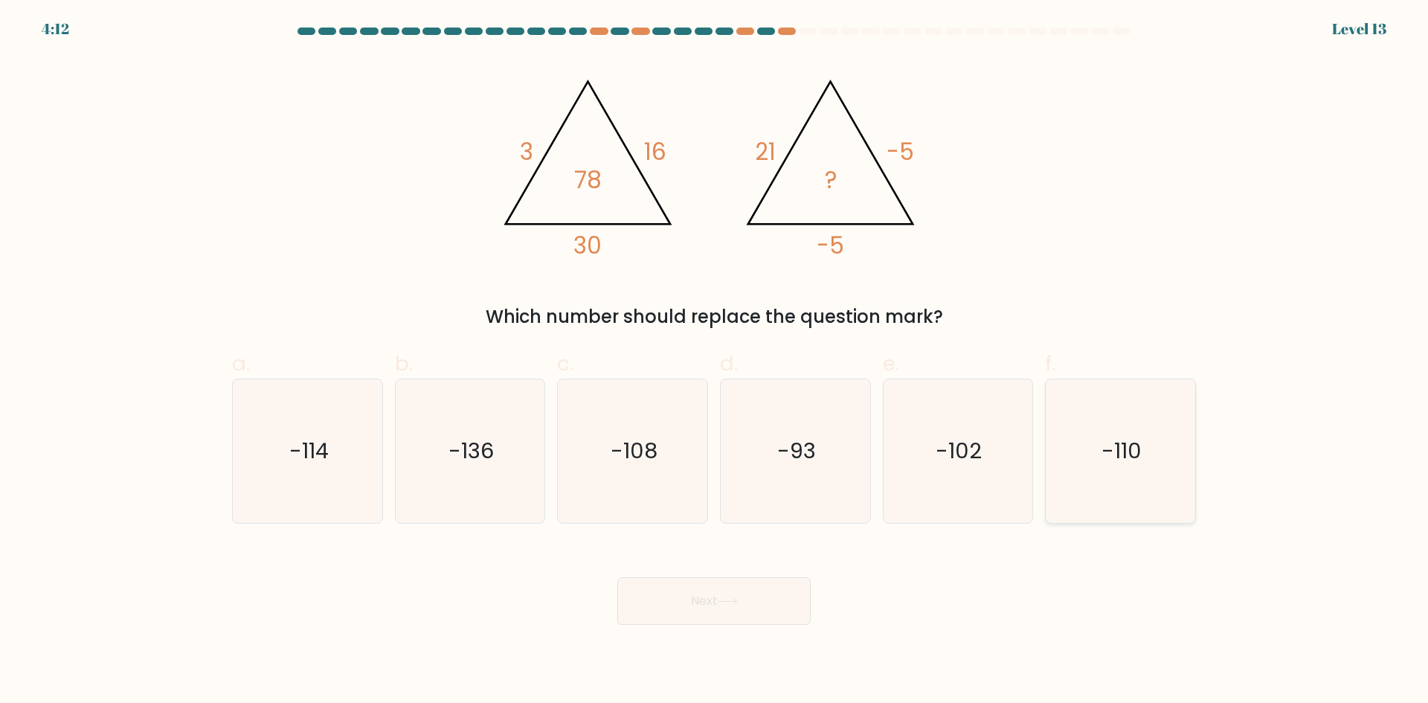
radio input "true"
click at [764, 597] on button "Next" at bounding box center [713, 601] width 193 height 48
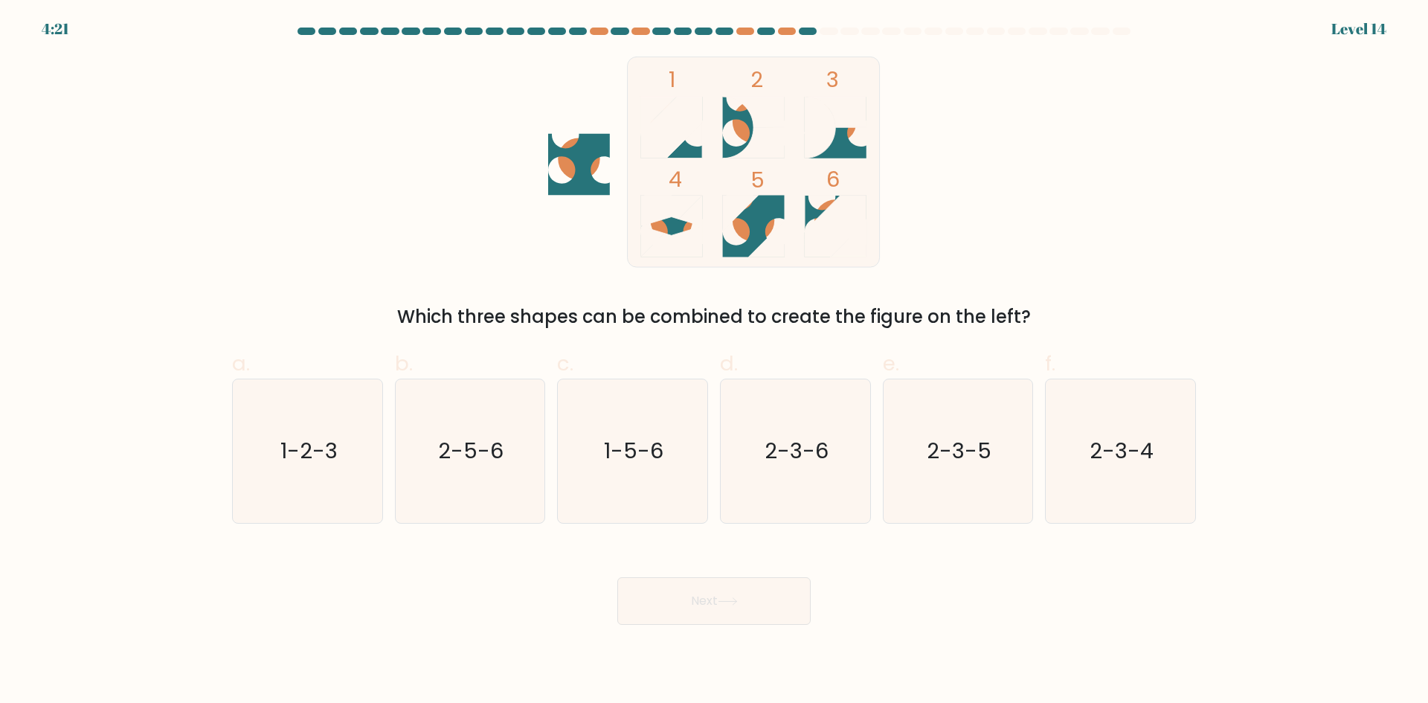
drag, startPoint x: 658, startPoint y: 452, endPoint x: 722, endPoint y: 568, distance: 132.5
click at [661, 452] on text "1-5-6" at bounding box center [635, 451] width 60 height 30
click at [714, 362] on input "c. 1-5-6" at bounding box center [714, 357] width 1 height 10
radio input "true"
click at [737, 603] on icon at bounding box center [728, 601] width 20 height 8
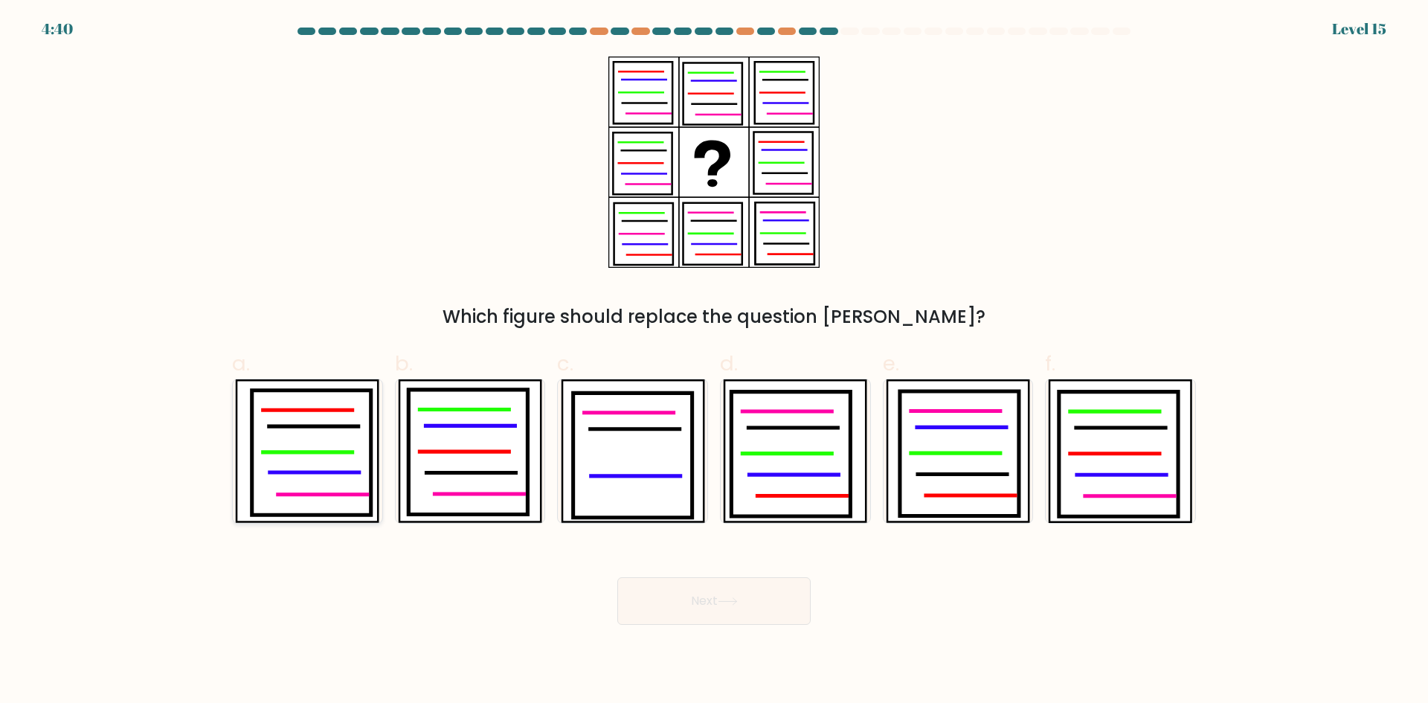
click at [299, 457] on icon at bounding box center [311, 453] width 119 height 125
click at [714, 362] on input "a." at bounding box center [714, 357] width 1 height 10
radio input "true"
click at [723, 603] on icon at bounding box center [728, 601] width 20 height 8
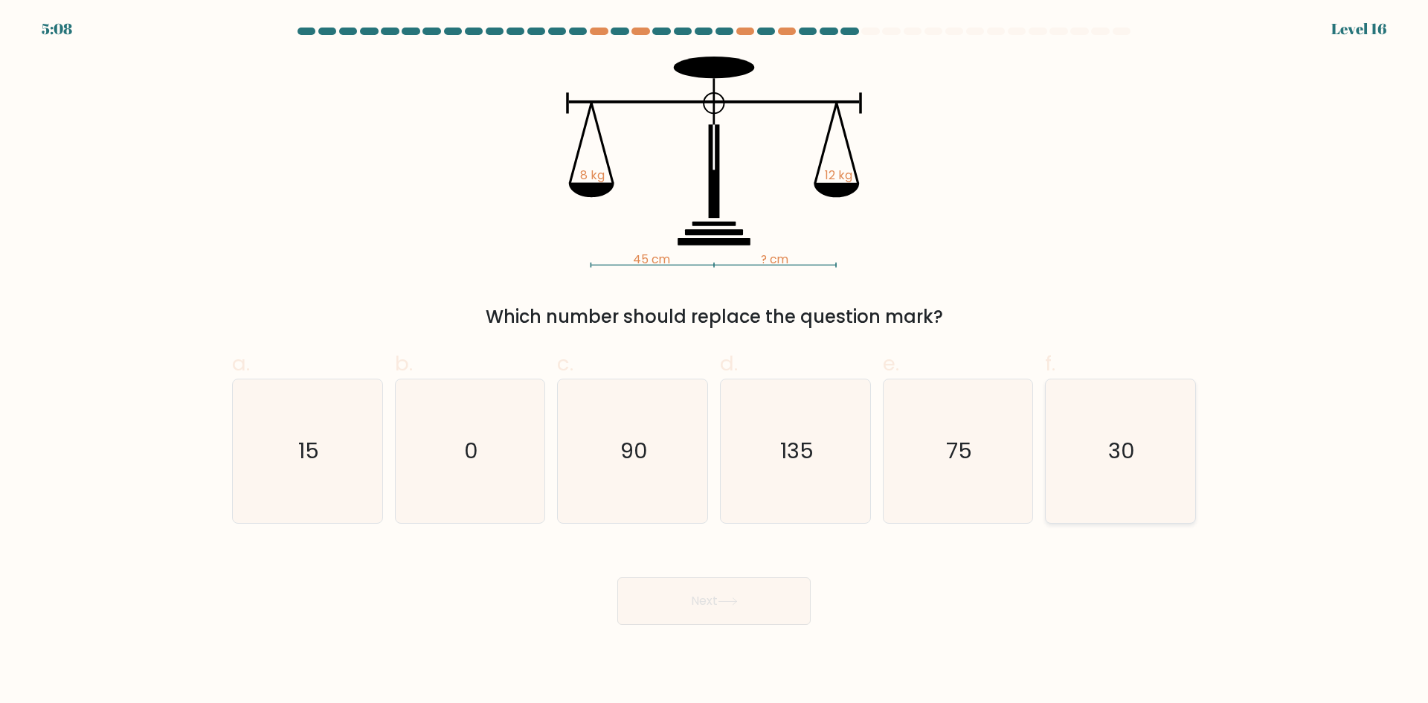
click at [1187, 463] on icon "30" at bounding box center [1121, 451] width 144 height 144
click at [715, 362] on input "f. 30" at bounding box center [714, 357] width 1 height 10
radio input "true"
click at [754, 597] on button "Next" at bounding box center [713, 601] width 193 height 48
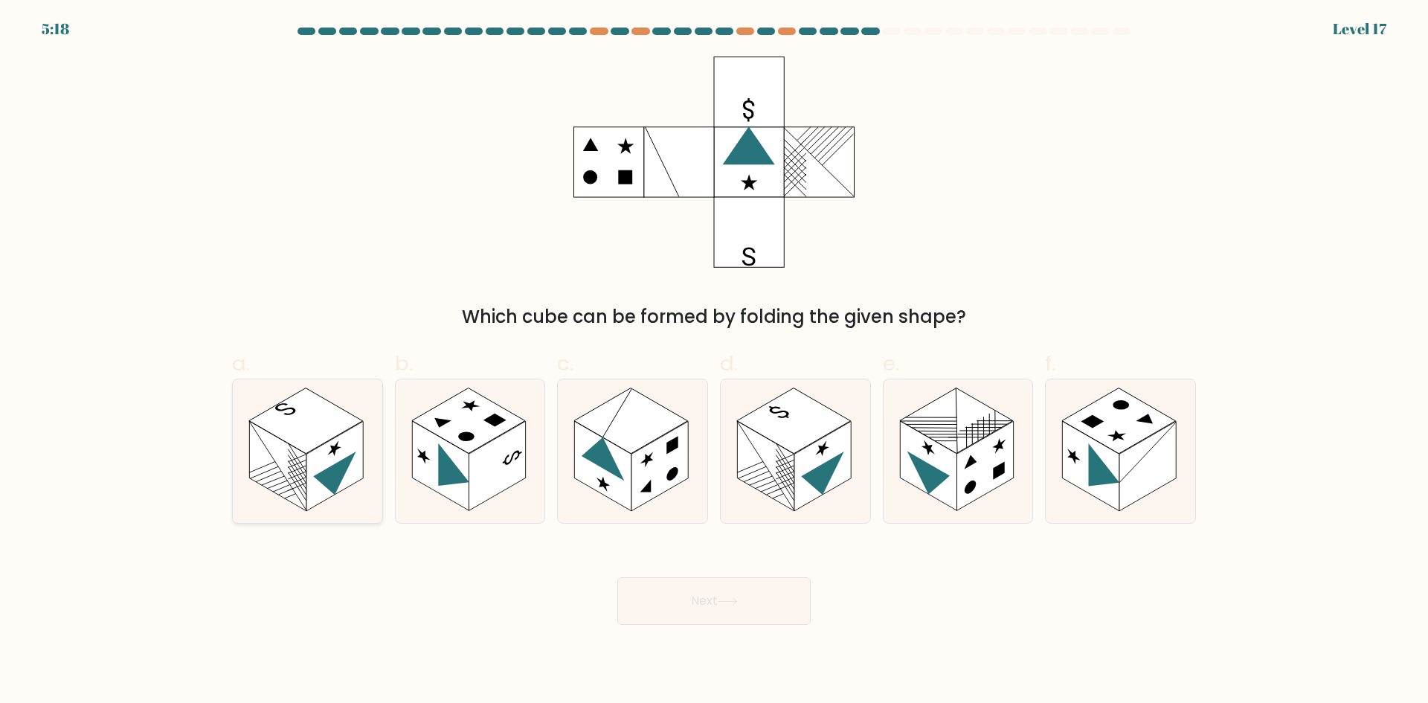
click at [325, 446] on rect at bounding box center [334, 466] width 57 height 90
click at [714, 362] on input "a." at bounding box center [714, 357] width 1 height 10
radio input "true"
click at [732, 609] on button "Next" at bounding box center [713, 601] width 193 height 48
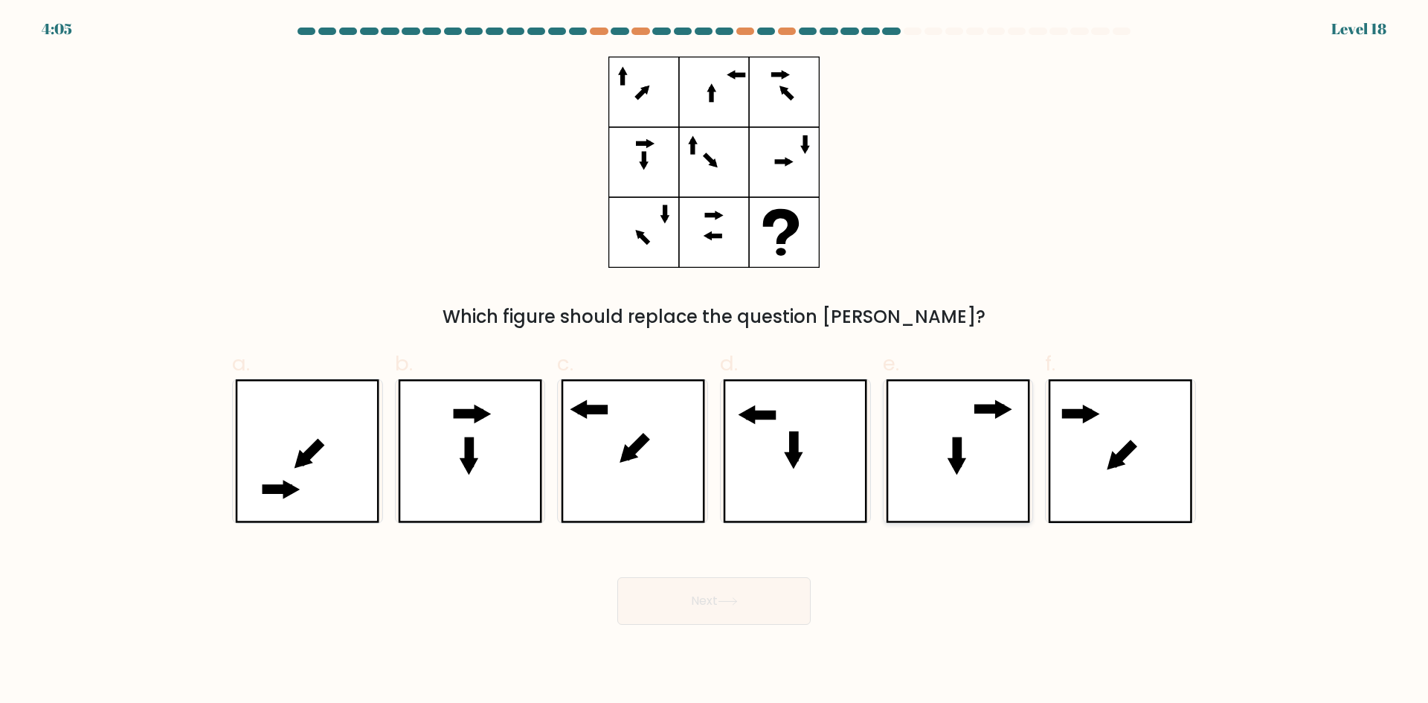
click at [974, 474] on icon at bounding box center [958, 451] width 144 height 144
click at [715, 362] on input "e." at bounding box center [714, 357] width 1 height 10
radio input "true"
click at [781, 607] on button "Next" at bounding box center [713, 601] width 193 height 48
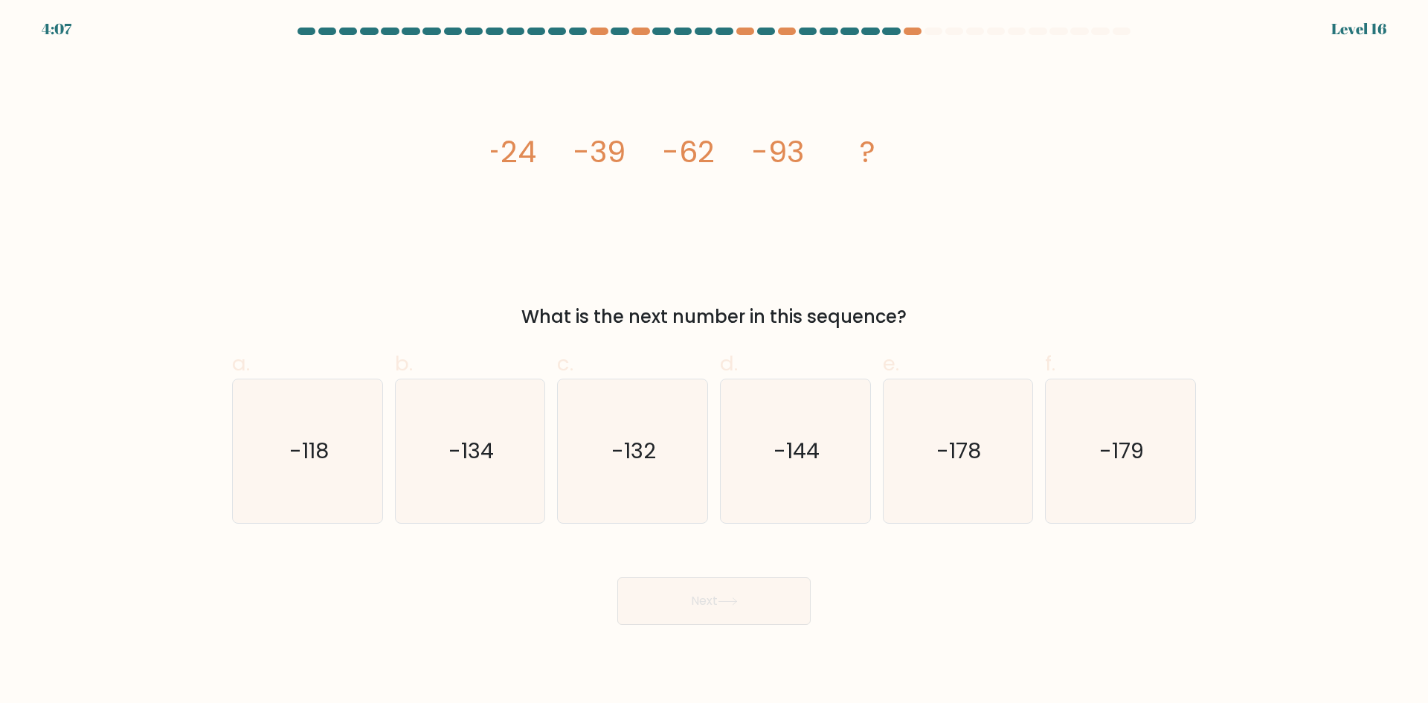
click at [177, 395] on form at bounding box center [714, 326] width 1428 height 597
click at [359, 462] on icon "-118" at bounding box center [308, 451] width 144 height 144
click at [714, 362] on input "a. -118" at bounding box center [714, 357] width 1 height 10
radio input "true"
click at [708, 600] on button "Next" at bounding box center [713, 601] width 193 height 48
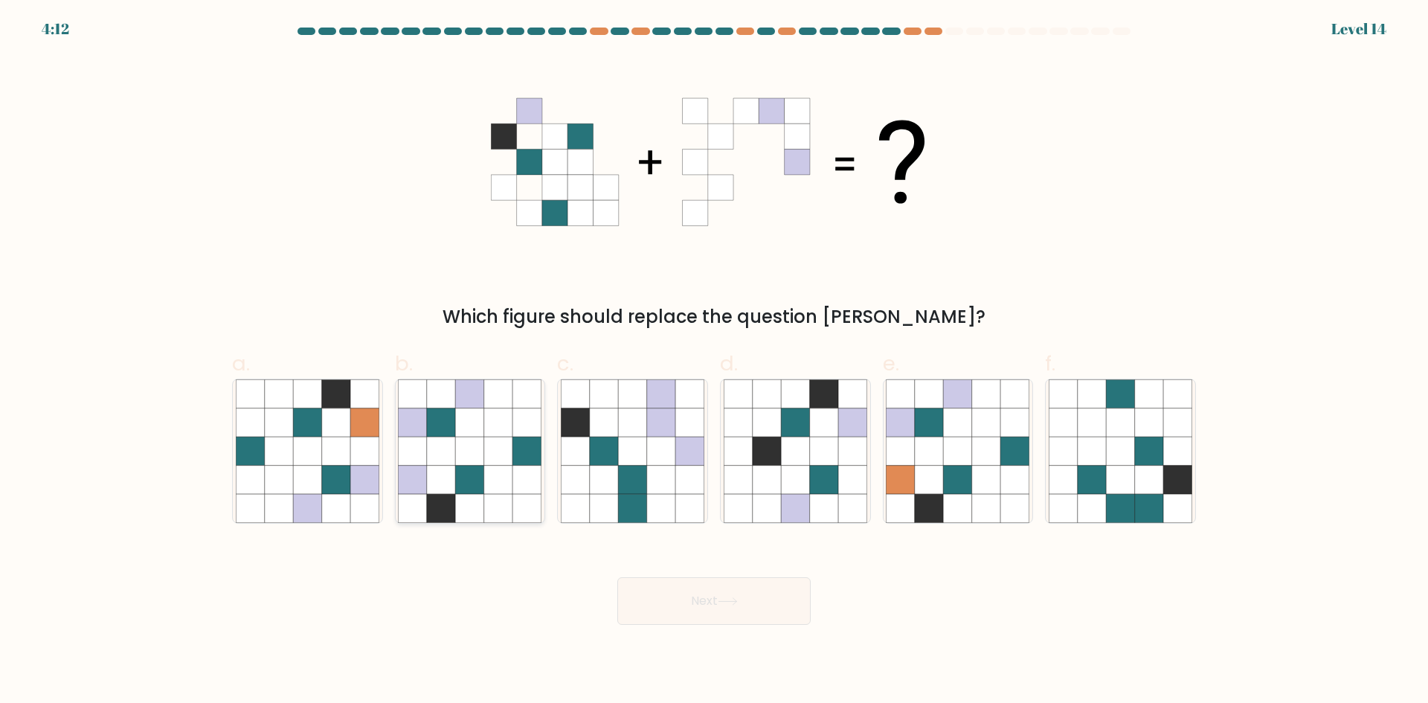
click at [517, 463] on icon at bounding box center [527, 451] width 28 height 28
click at [714, 362] on input "b." at bounding box center [714, 357] width 1 height 10
radio input "true"
click at [743, 602] on button "Next" at bounding box center [713, 601] width 193 height 48
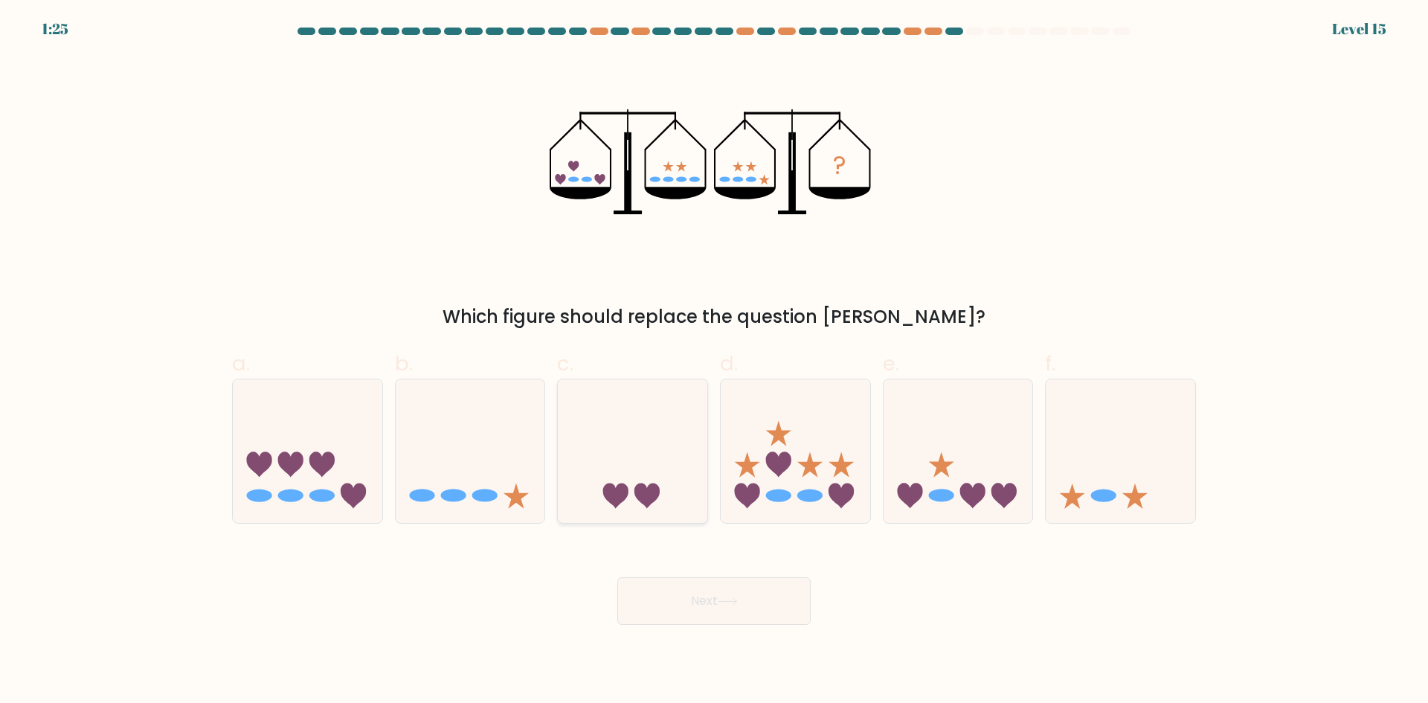
click at [643, 458] on icon at bounding box center [633, 450] width 150 height 123
click at [714, 362] on input "c." at bounding box center [714, 357] width 1 height 10
radio input "true"
click at [719, 617] on button "Next" at bounding box center [713, 601] width 193 height 48
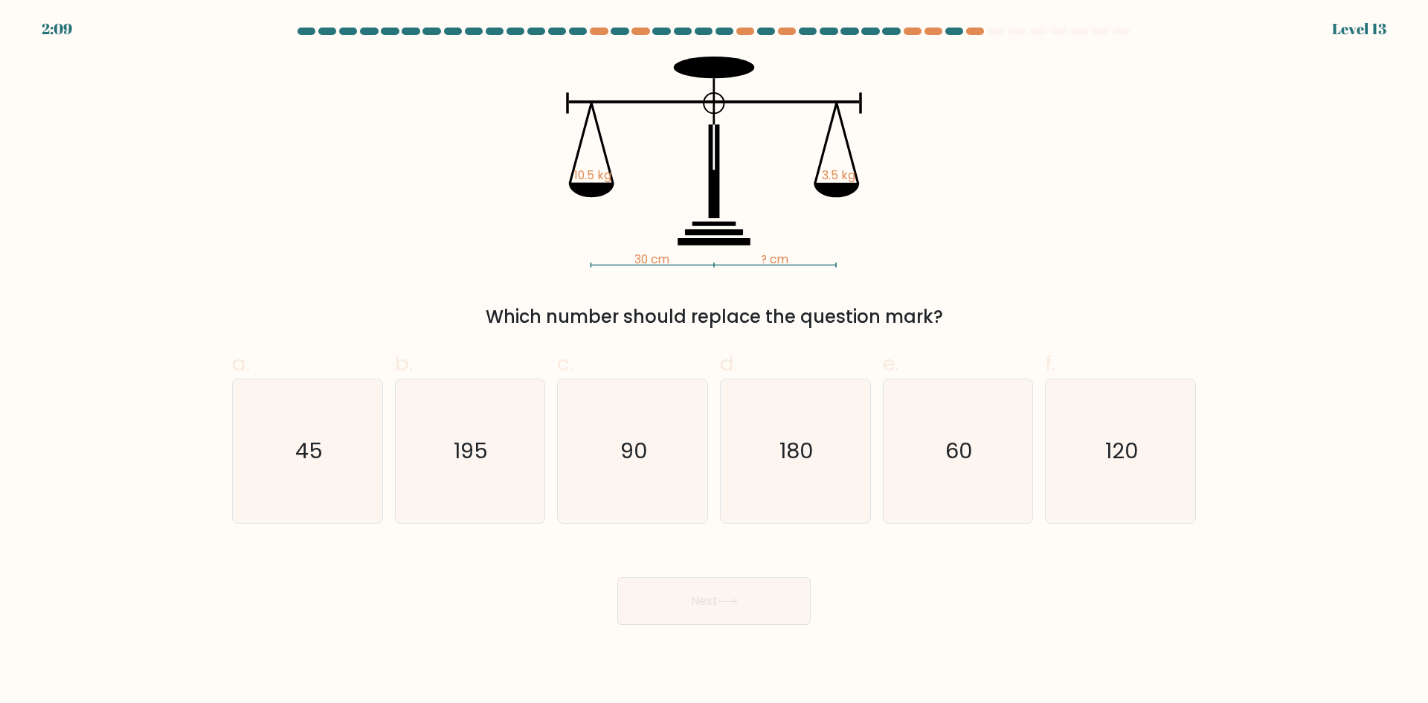
click at [920, 620] on div "Next" at bounding box center [714, 583] width 982 height 83
click at [1073, 273] on div "30 cm ? cm 10.5 kg 3.5 kg Which number should replace the question mark?" at bounding box center [714, 194] width 982 height 274
drag, startPoint x: 631, startPoint y: 531, endPoint x: 696, endPoint y: 585, distance: 85.0
click at [632, 532] on form at bounding box center [714, 326] width 1428 height 597
click at [663, 448] on icon "90" at bounding box center [633, 451] width 144 height 144
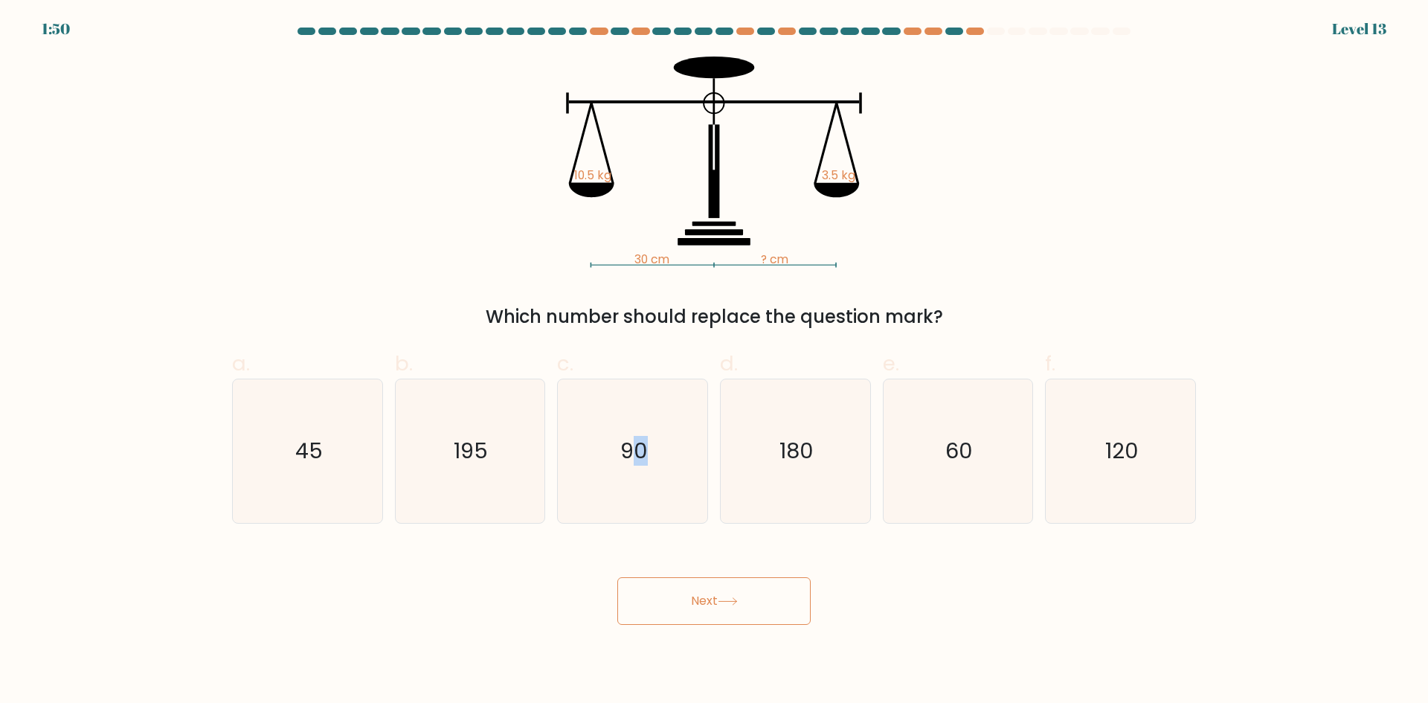
click at [745, 611] on button "Next" at bounding box center [713, 601] width 193 height 48
click at [643, 518] on icon "90" at bounding box center [633, 451] width 144 height 144
click at [714, 362] on input "c. 90" at bounding box center [714, 357] width 1 height 10
radio input "true"
drag, startPoint x: 724, startPoint y: 581, endPoint x: 731, endPoint y: 594, distance: 15.3
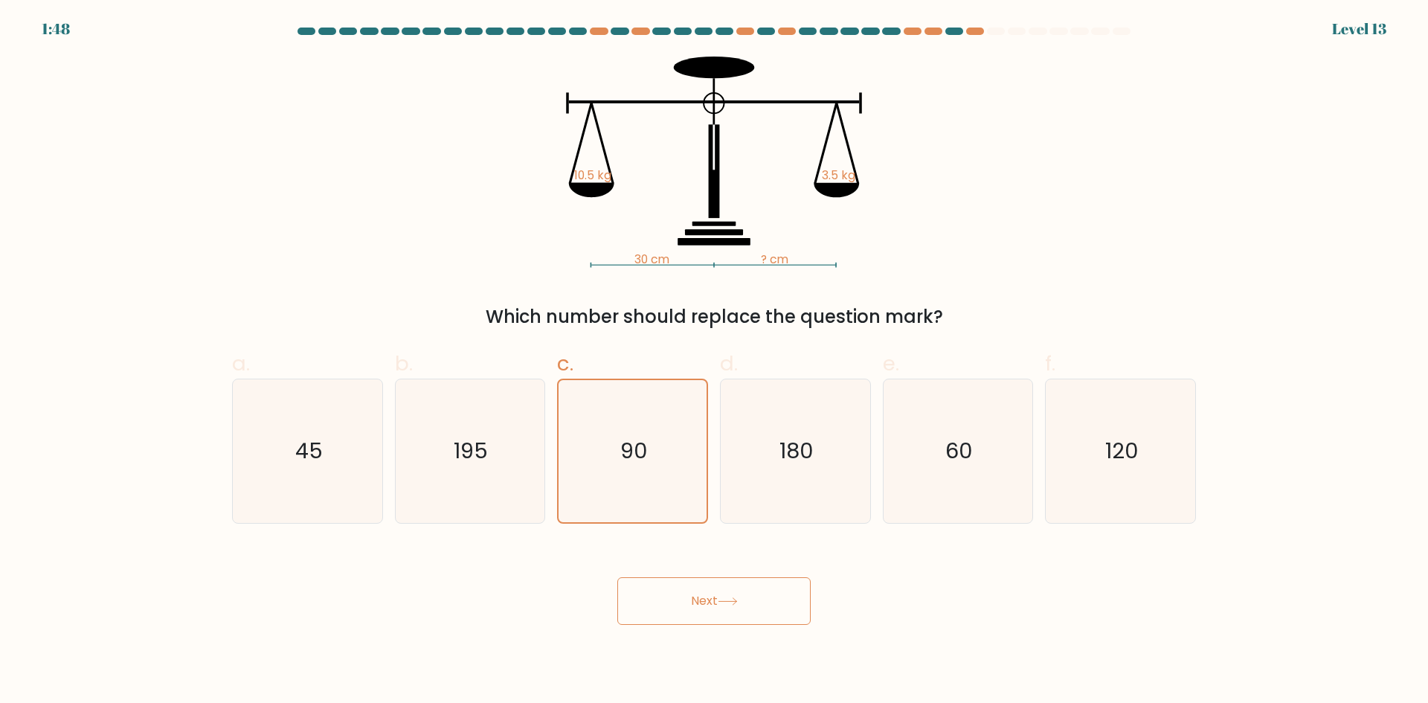
click at [724, 581] on button "Next" at bounding box center [713, 601] width 193 height 48
click at [732, 599] on icon at bounding box center [728, 601] width 20 height 8
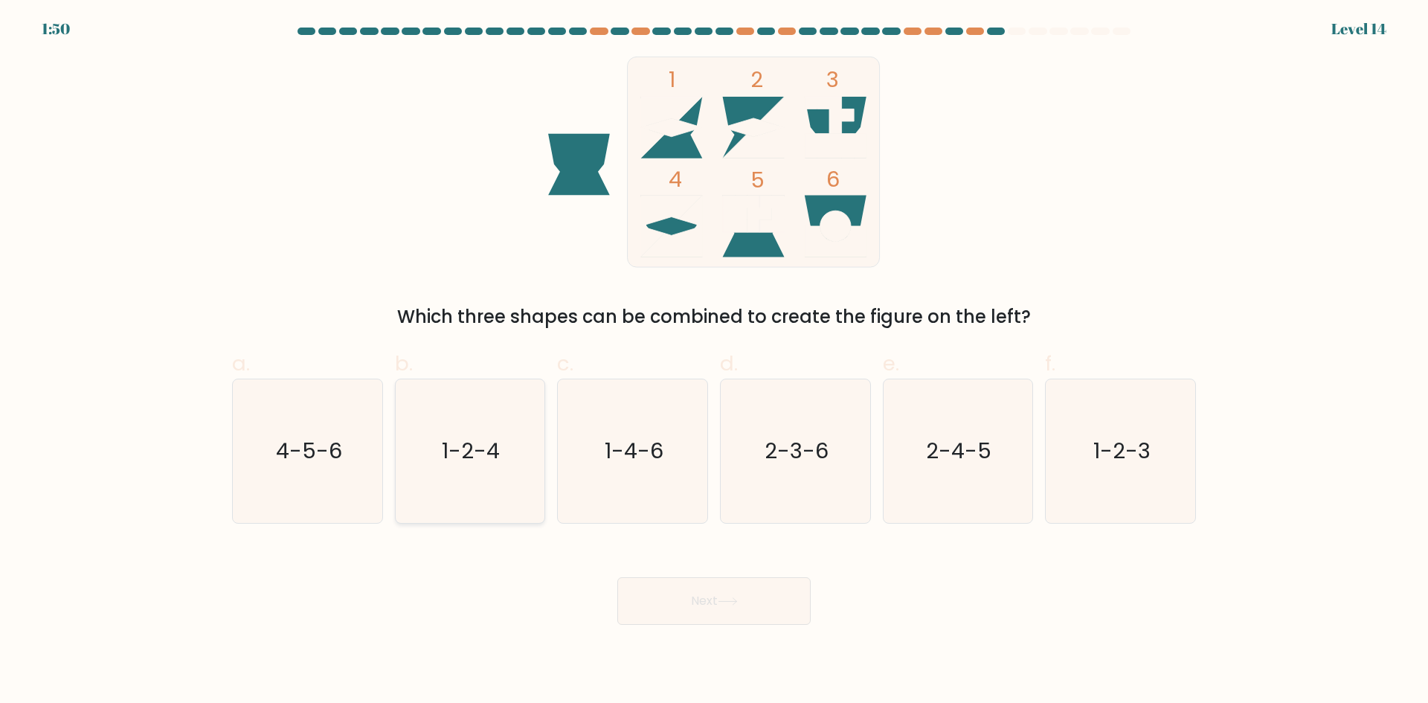
click at [452, 470] on icon "1-2-4" at bounding box center [470, 451] width 144 height 144
click at [714, 362] on input "b. 1-2-4" at bounding box center [714, 357] width 1 height 10
radio input "true"
click at [741, 609] on button "Next" at bounding box center [713, 601] width 193 height 48
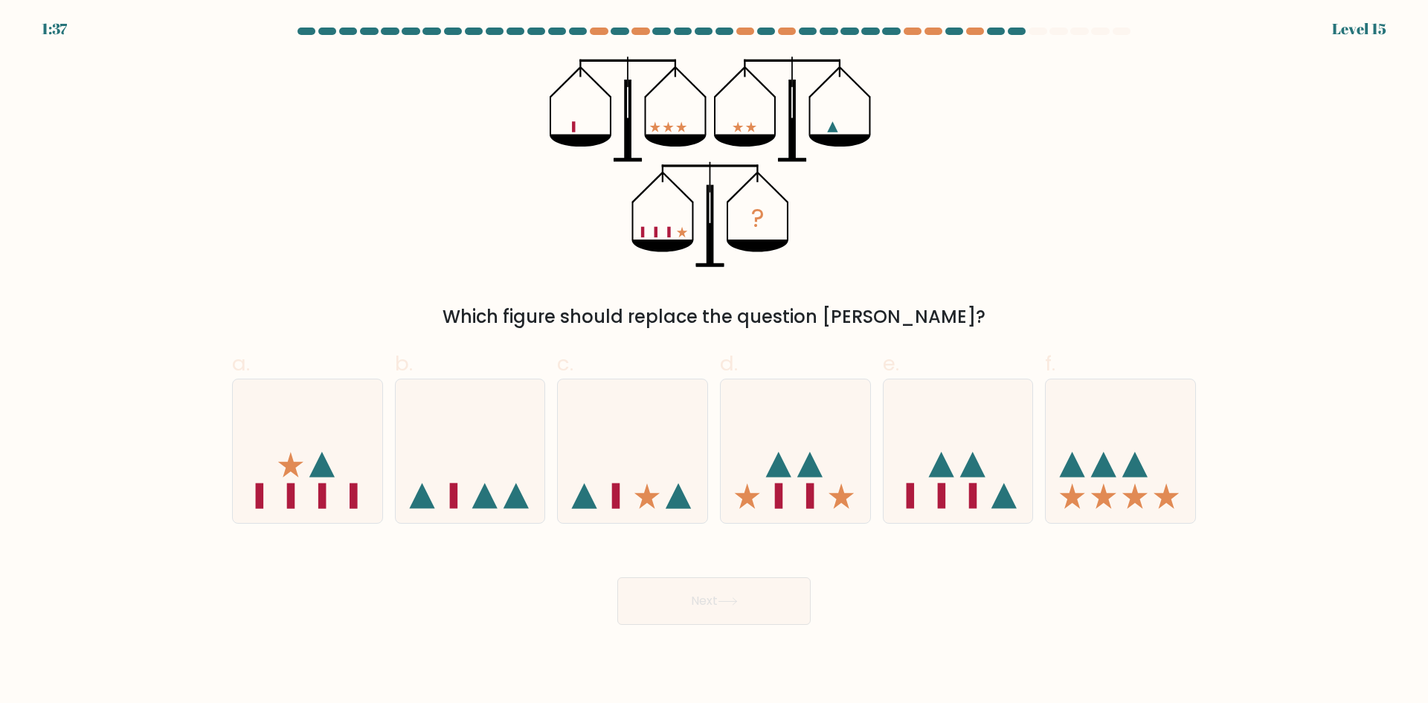
drag, startPoint x: 1137, startPoint y: 453, endPoint x: 965, endPoint y: 550, distance: 196.5
click at [1137, 452] on icon at bounding box center [1121, 450] width 150 height 123
click at [715, 362] on input "f." at bounding box center [714, 357] width 1 height 10
radio input "true"
click at [748, 598] on button "Next" at bounding box center [713, 601] width 193 height 48
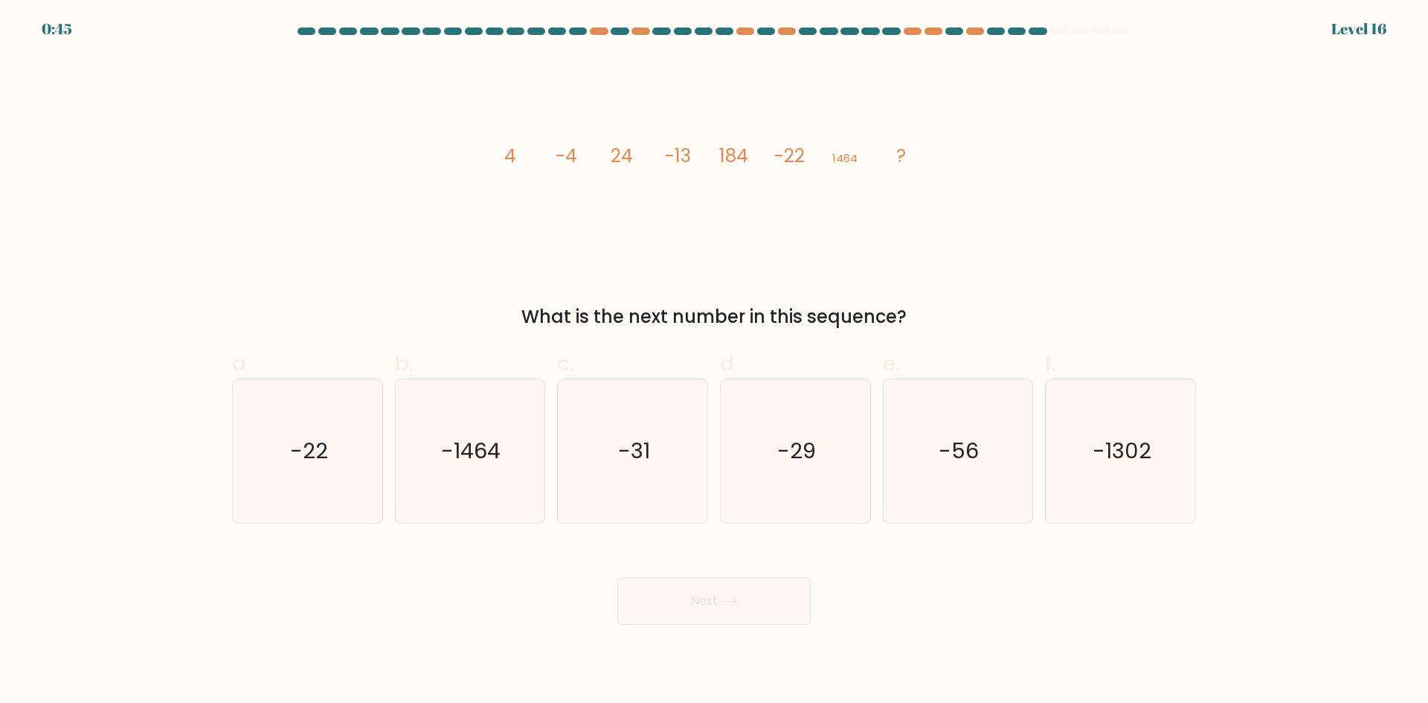
click at [987, 583] on div "Next" at bounding box center [714, 583] width 982 height 83
click at [961, 470] on icon "-56" at bounding box center [958, 451] width 144 height 144
click at [715, 362] on input "e. -56" at bounding box center [714, 357] width 1 height 10
radio input "true"
click at [784, 600] on button "Next" at bounding box center [713, 601] width 193 height 48
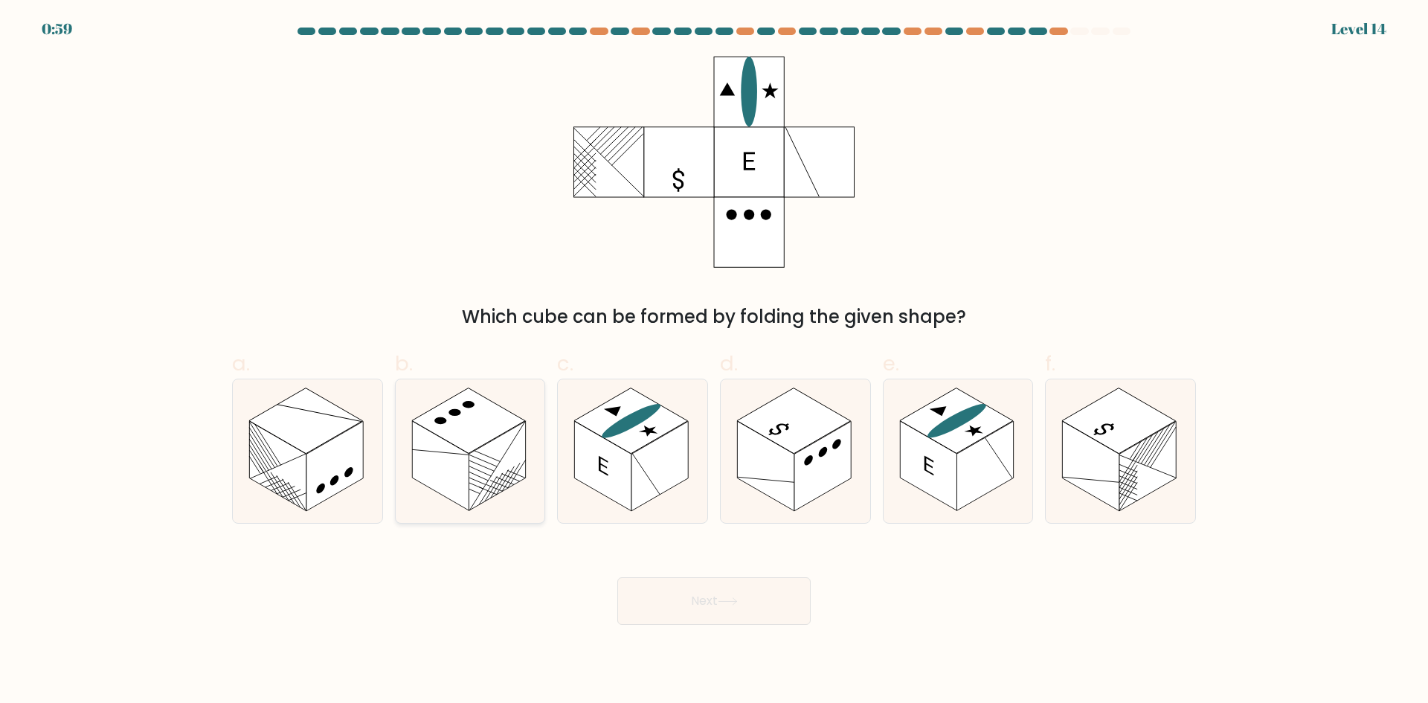
click at [495, 428] on rect at bounding box center [469, 420] width 114 height 65
click at [714, 362] on input "b." at bounding box center [714, 357] width 1 height 10
radio input "true"
click at [756, 622] on button "Next" at bounding box center [713, 601] width 193 height 48
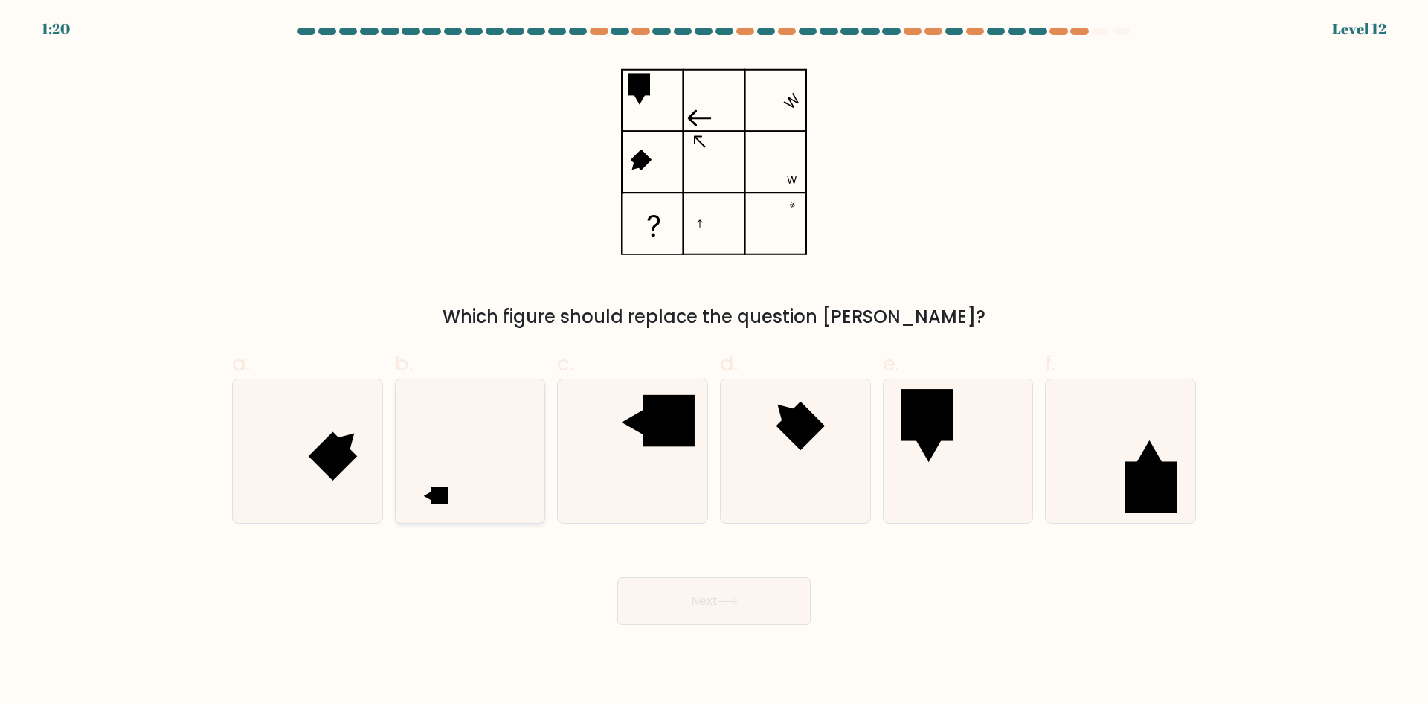
click at [480, 497] on icon at bounding box center [470, 451] width 144 height 144
click at [714, 362] on input "b." at bounding box center [714, 357] width 1 height 10
radio input "true"
click at [751, 597] on button "Next" at bounding box center [713, 601] width 193 height 48
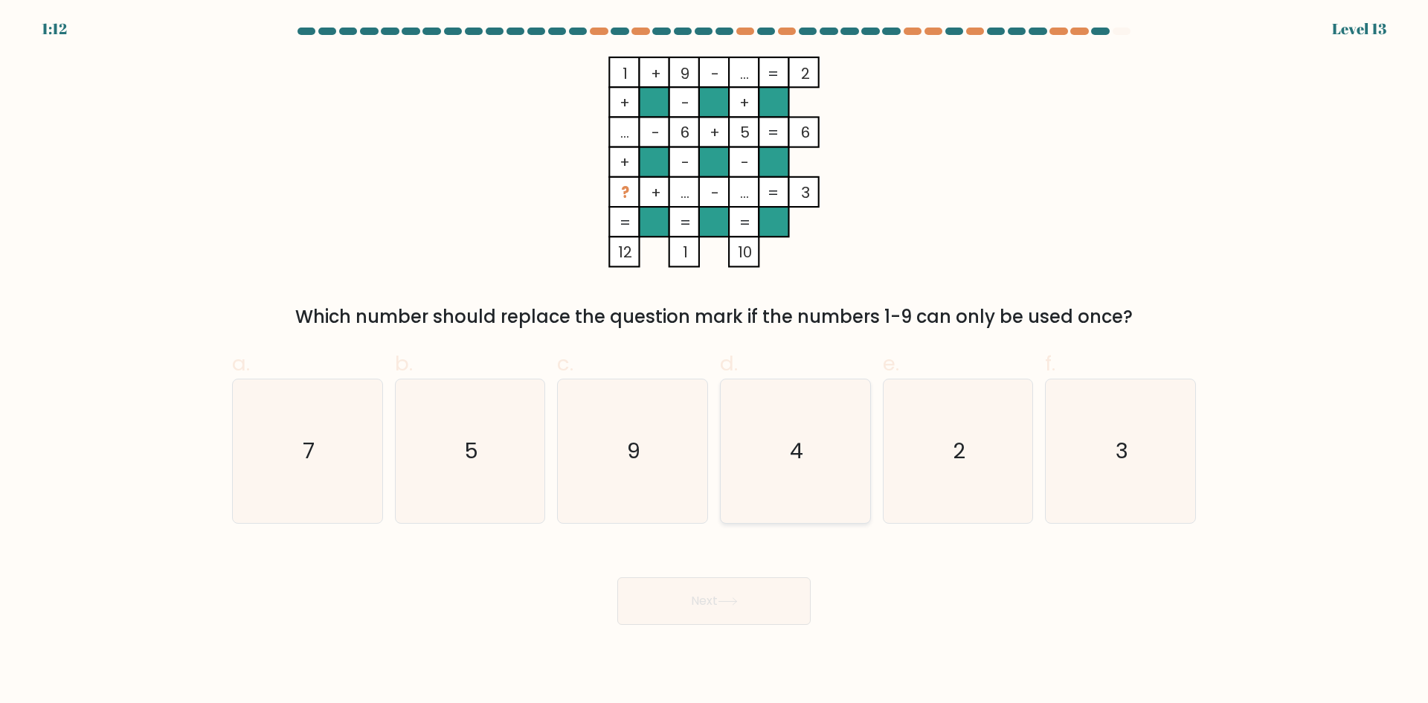
click at [784, 483] on icon "4" at bounding box center [796, 451] width 144 height 144
click at [715, 362] on input "d. 4" at bounding box center [714, 357] width 1 height 10
radio input "true"
click at [745, 616] on button "Next" at bounding box center [713, 601] width 193 height 48
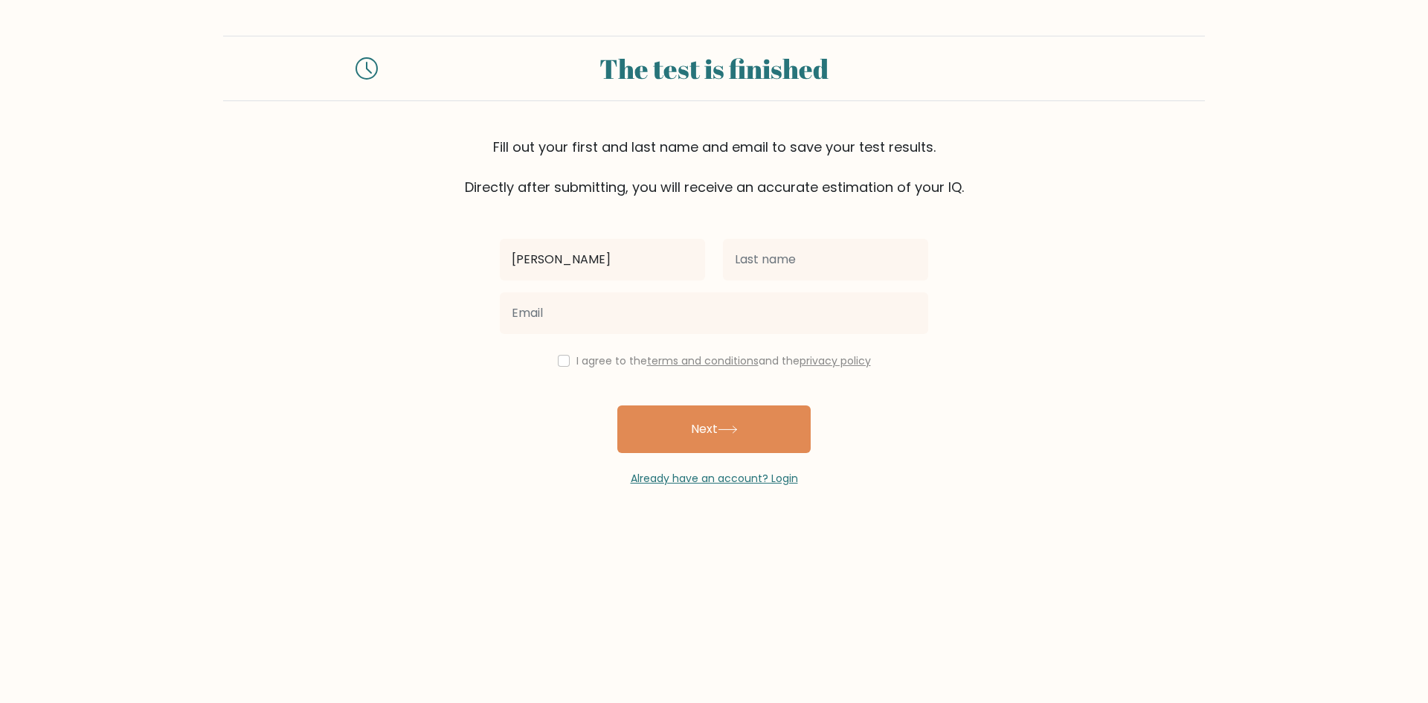
type input "[PERSON_NAME]"
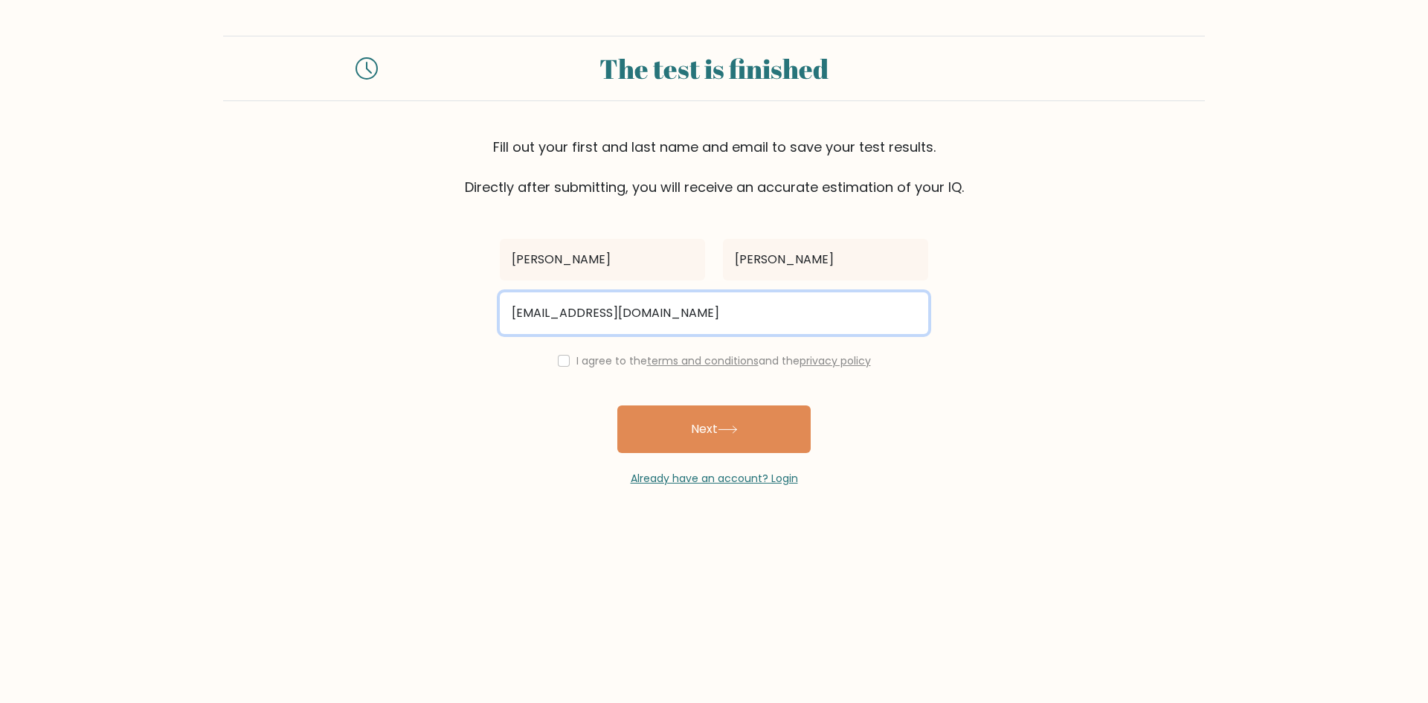
type input "maejworking@gmail.com"
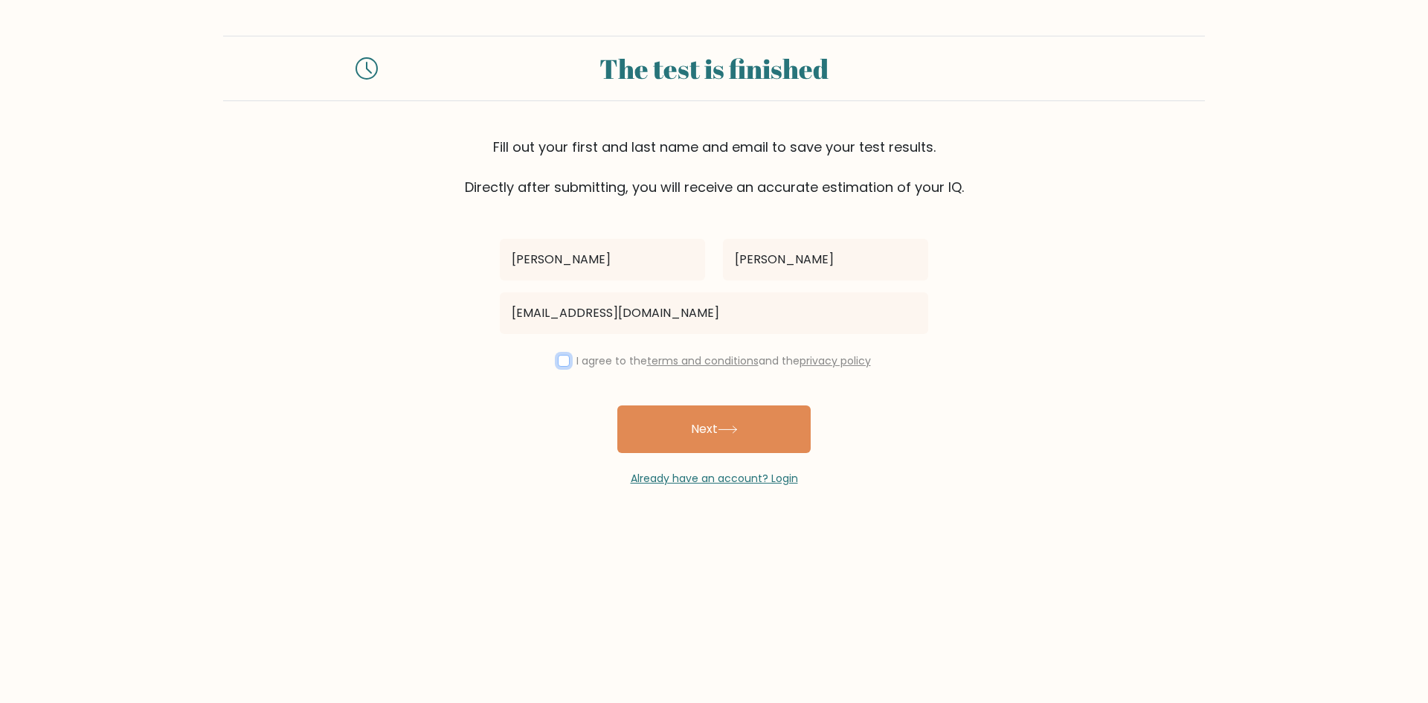
click at [558, 362] on input "checkbox" at bounding box center [564, 361] width 12 height 12
checkbox input "true"
click at [724, 440] on button "Next" at bounding box center [713, 429] width 193 height 48
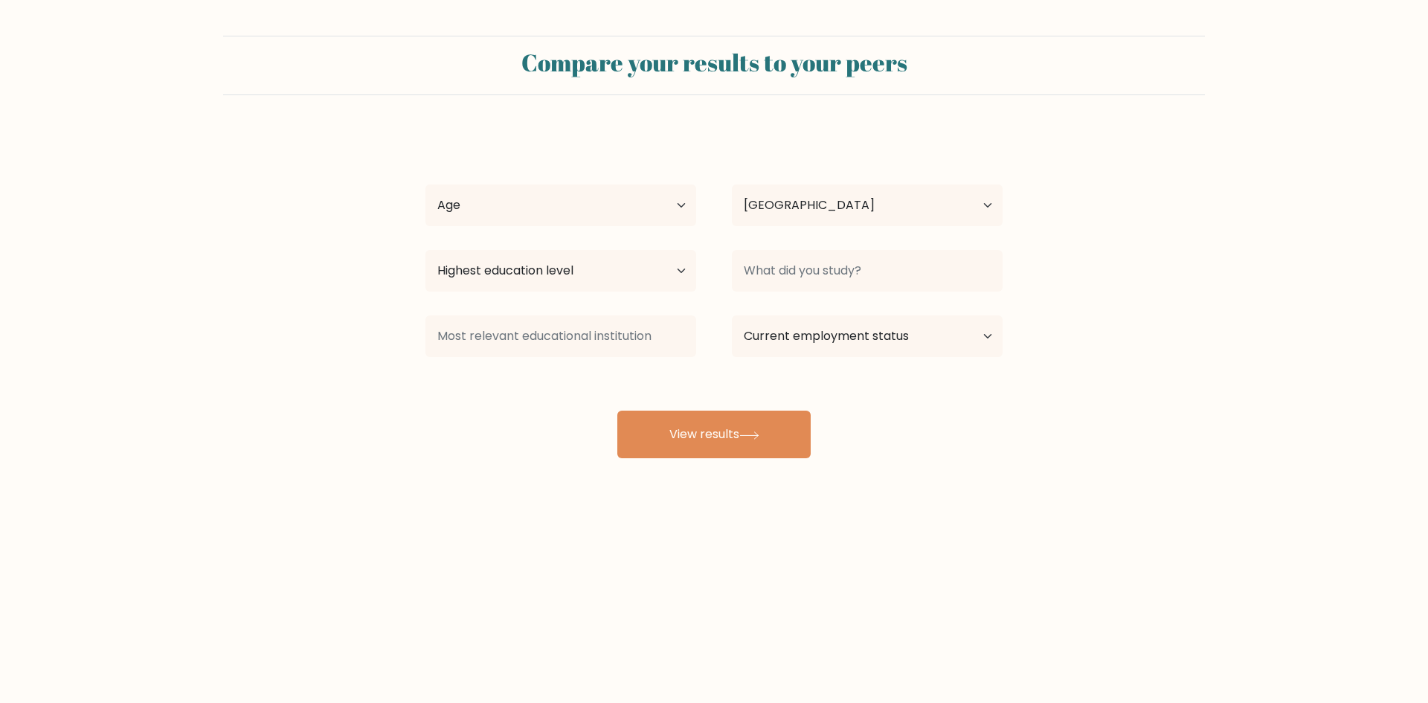
select select "PH"
click at [573, 213] on select "Age Under 18 years old 18-24 years old 25-34 years old 35-44 years old 45-54 ye…" at bounding box center [560, 205] width 271 height 42
select select "18_24"
click at [425, 184] on select "Age Under 18 years old 18-24 years old 25-34 years old 35-44 years old 45-54 ye…" at bounding box center [560, 205] width 271 height 42
click at [831, 219] on select "Country Afghanistan Albania Algeria American Samoa Andorra Angola Anguilla Anta…" at bounding box center [867, 205] width 271 height 42
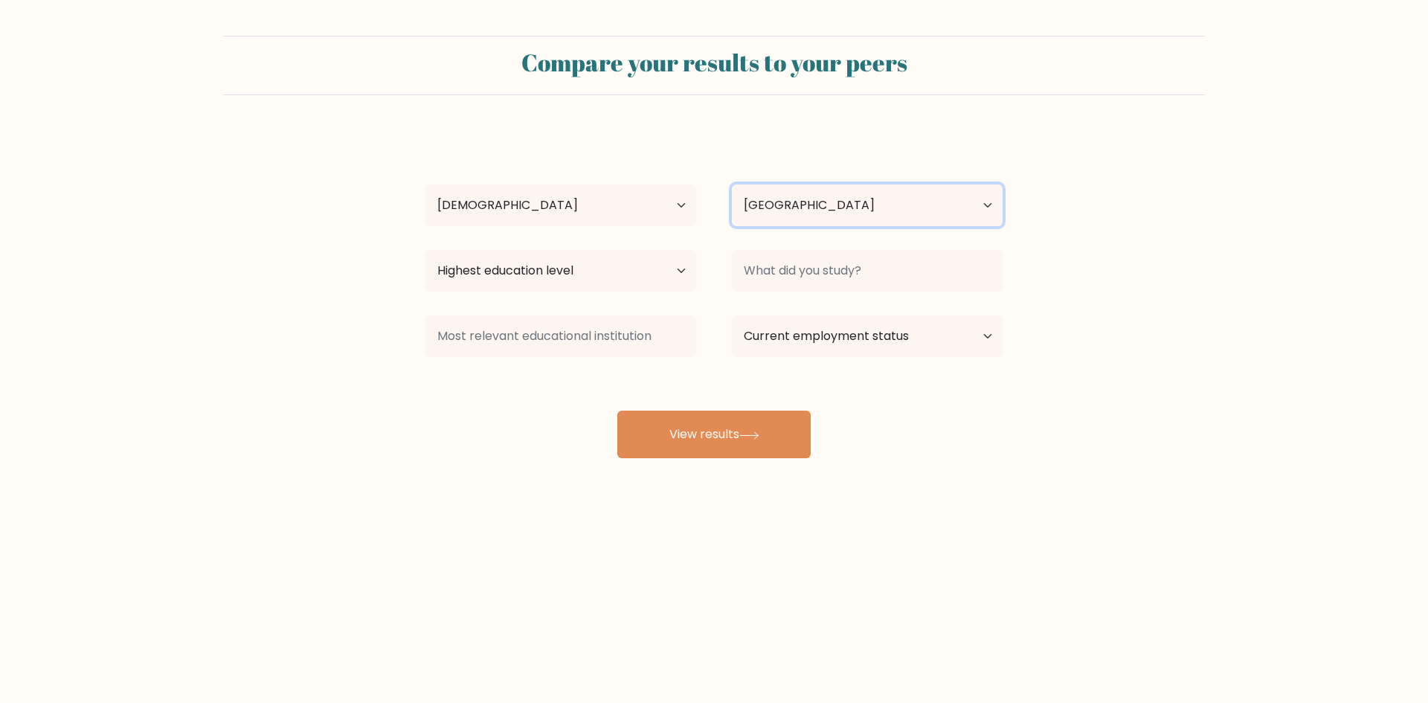
click at [832, 218] on select "Country Afghanistan Albania Algeria American Samoa Andorra Angola Anguilla Anta…" at bounding box center [867, 205] width 271 height 42
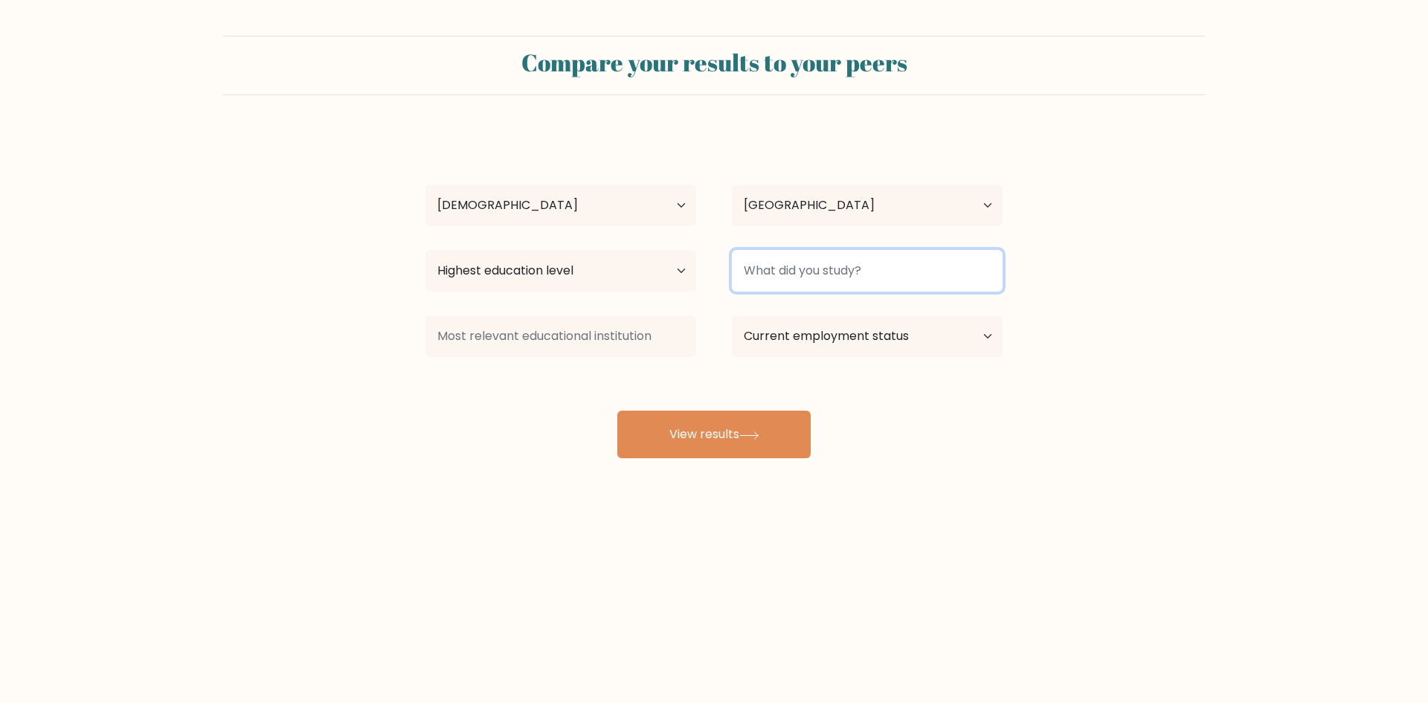
click at [829, 267] on input at bounding box center [867, 271] width 271 height 42
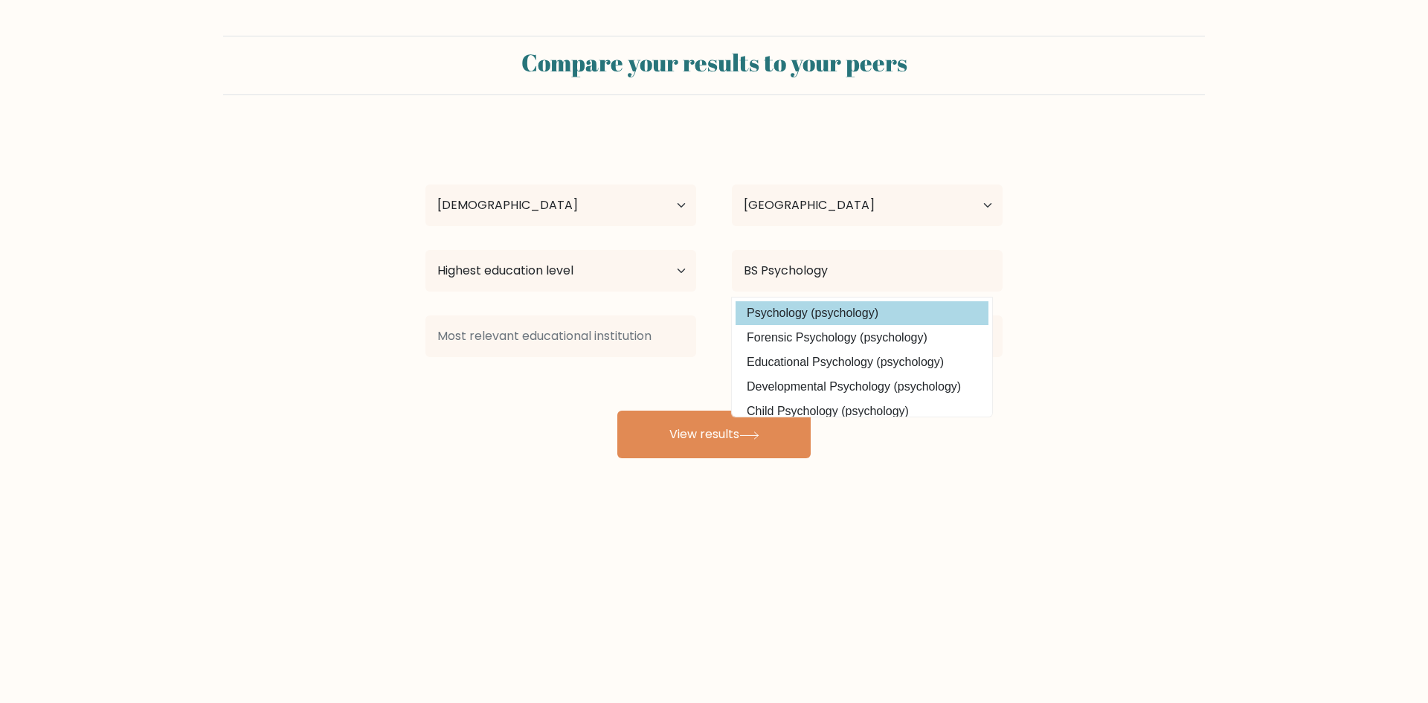
click at [838, 315] on option "Psychology (psychology)" at bounding box center [862, 313] width 253 height 24
type input "Psychology"
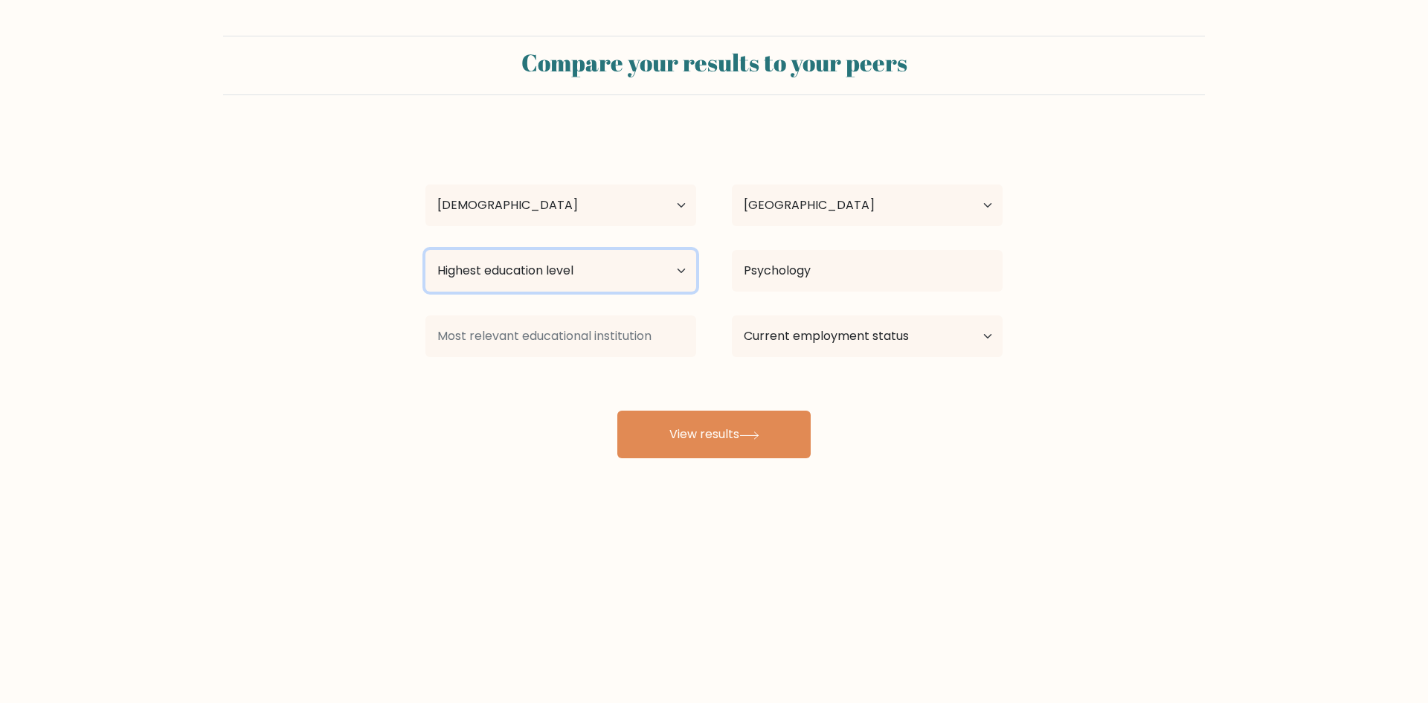
click at [632, 258] on select "Highest education level No schooling Primary Lower Secondary Upper Secondary Oc…" at bounding box center [560, 271] width 271 height 42
select select "bachelors_degree"
click at [425, 250] on select "Highest education level No schooling Primary Lower Secondary Upper Secondary Oc…" at bounding box center [560, 271] width 271 height 42
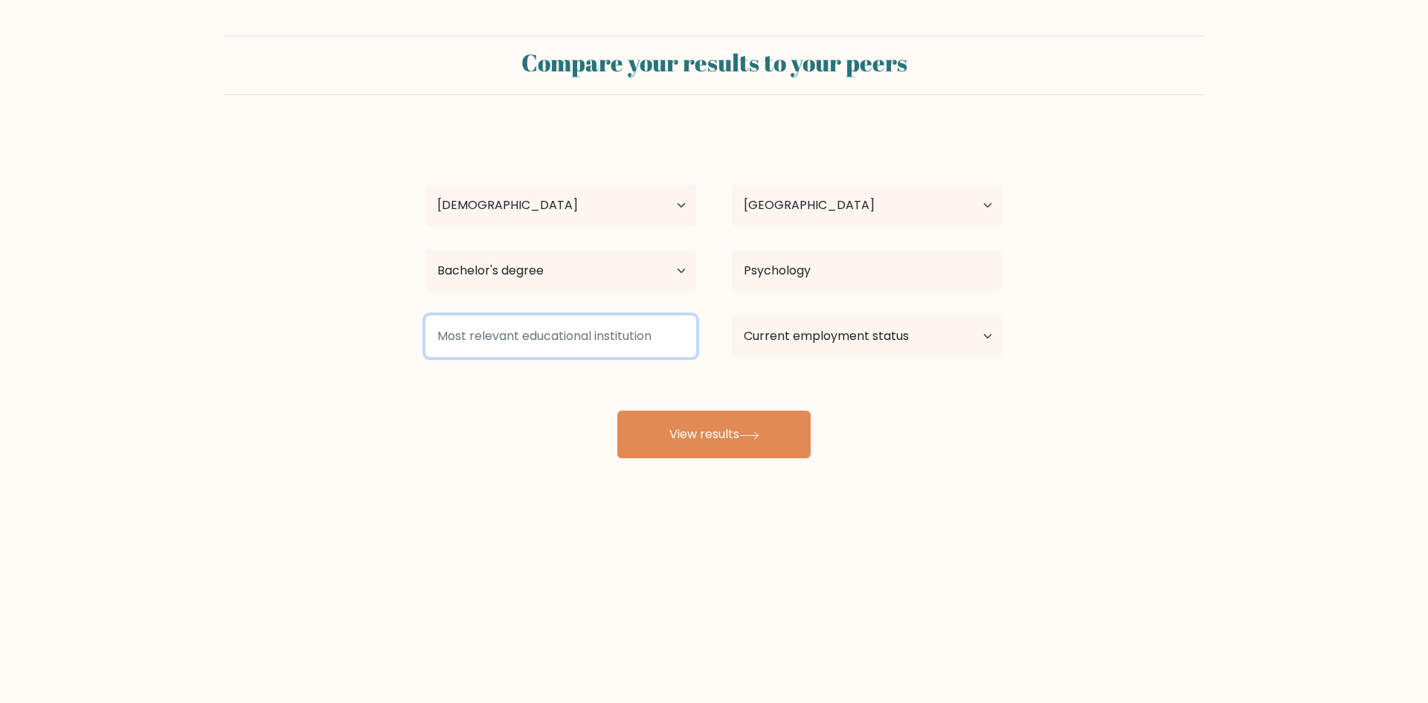
click at [580, 348] on input at bounding box center [560, 336] width 271 height 42
click at [800, 334] on select "Current employment status Employed Student Retired Other / prefer not to answer" at bounding box center [867, 336] width 271 height 42
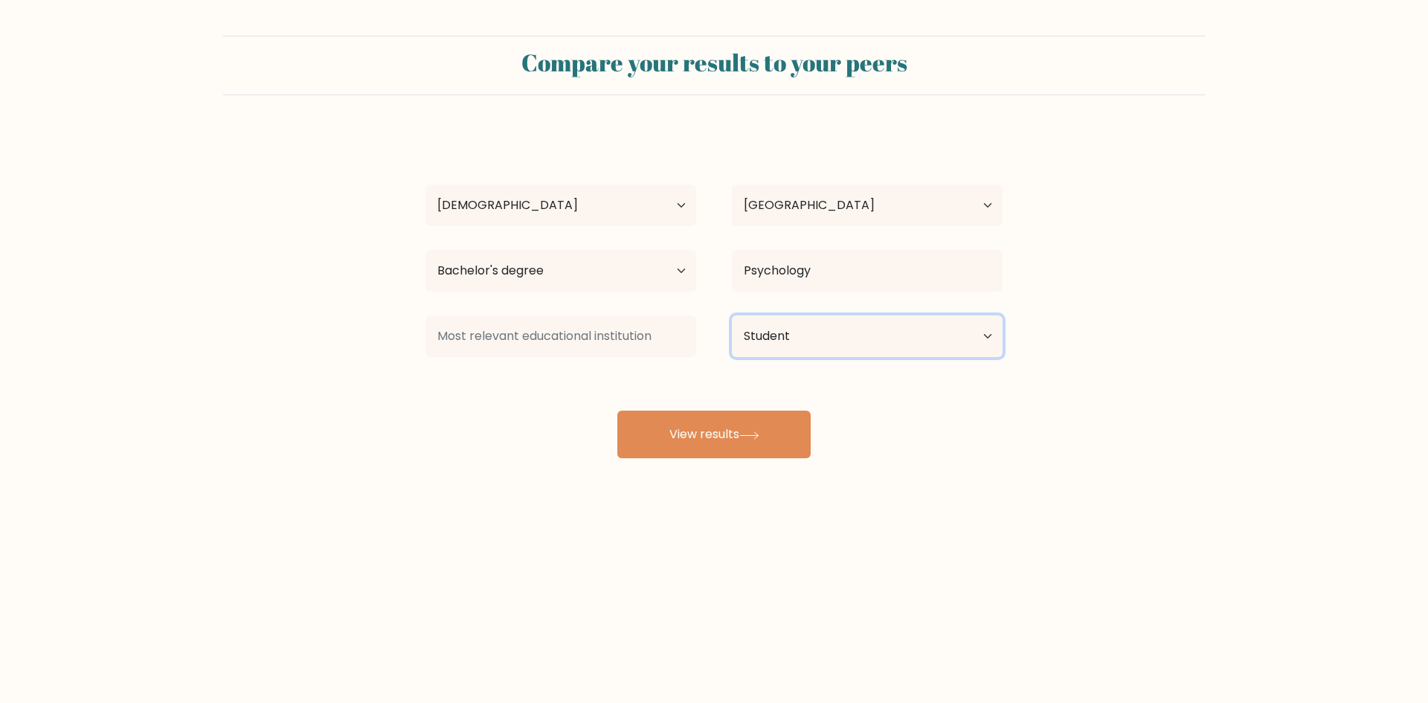
click at [732, 315] on select "Current employment status Employed Student Retired Other / prefer not to answer" at bounding box center [867, 336] width 271 height 42
click at [627, 344] on input at bounding box center [560, 336] width 271 height 42
drag, startPoint x: 794, startPoint y: 330, endPoint x: 793, endPoint y: 340, distance: 9.7
click at [794, 330] on select "Current employment status Employed Student Retired Other / prefer not to answer" at bounding box center [867, 336] width 271 height 42
select select "other"
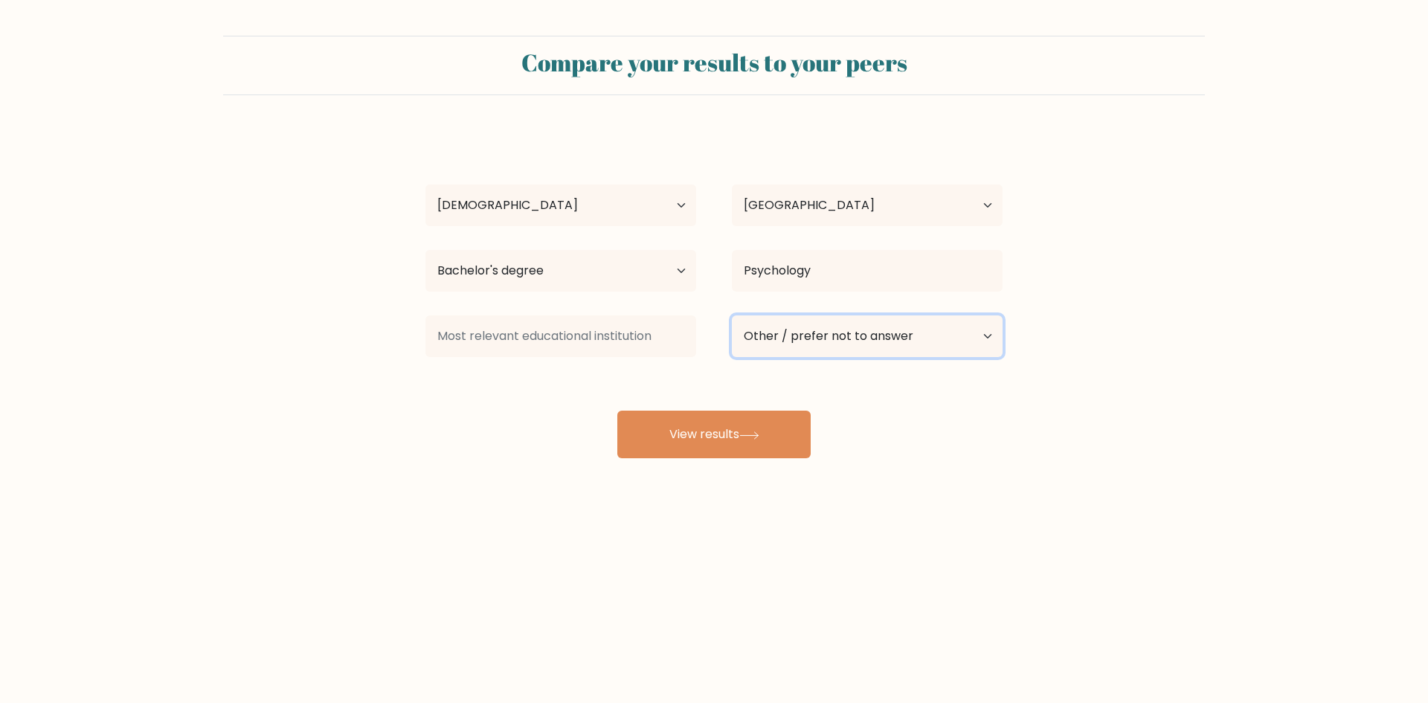
click at [732, 315] on select "Current employment status Employed Student Retired Other / prefer not to answer" at bounding box center [867, 336] width 271 height 42
click at [635, 338] on input at bounding box center [560, 336] width 271 height 42
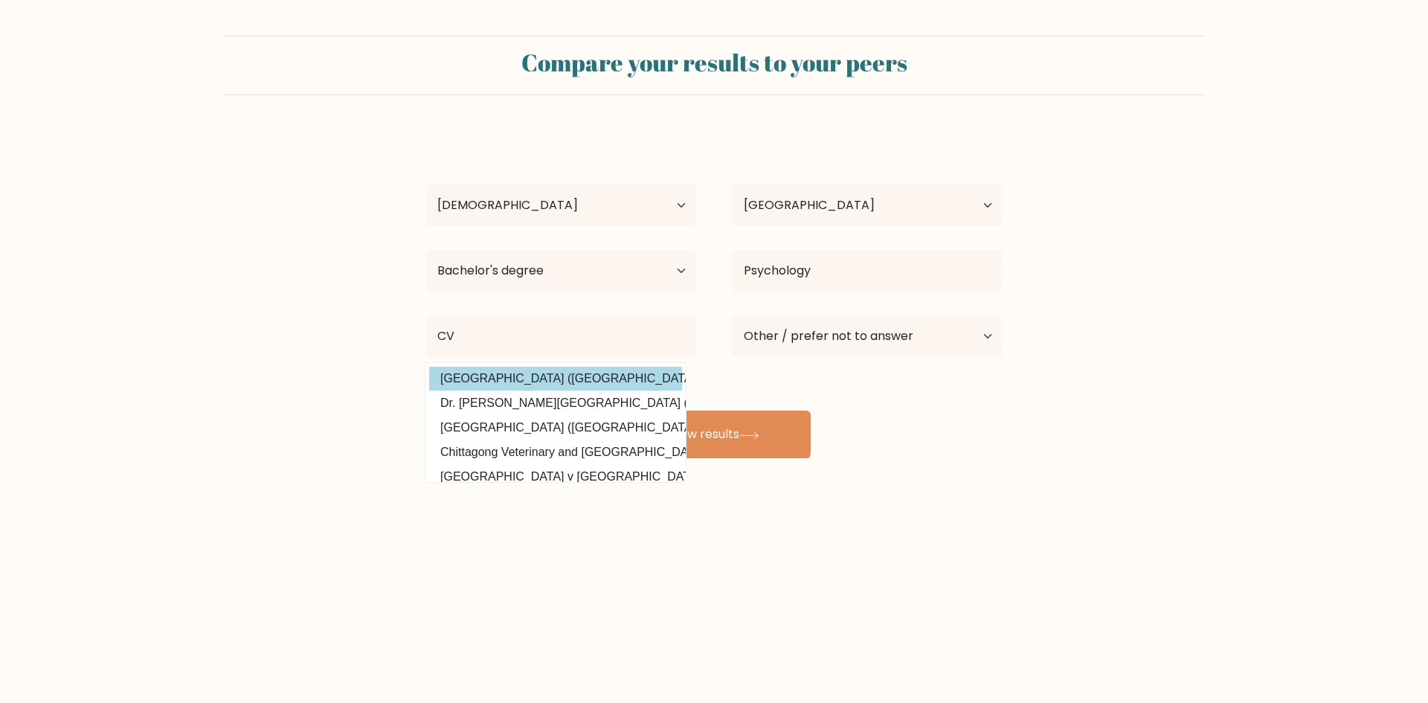
click at [584, 387] on option "Cavite State University (Philippines)" at bounding box center [555, 379] width 253 height 24
type input "[GEOGRAPHIC_DATA]"
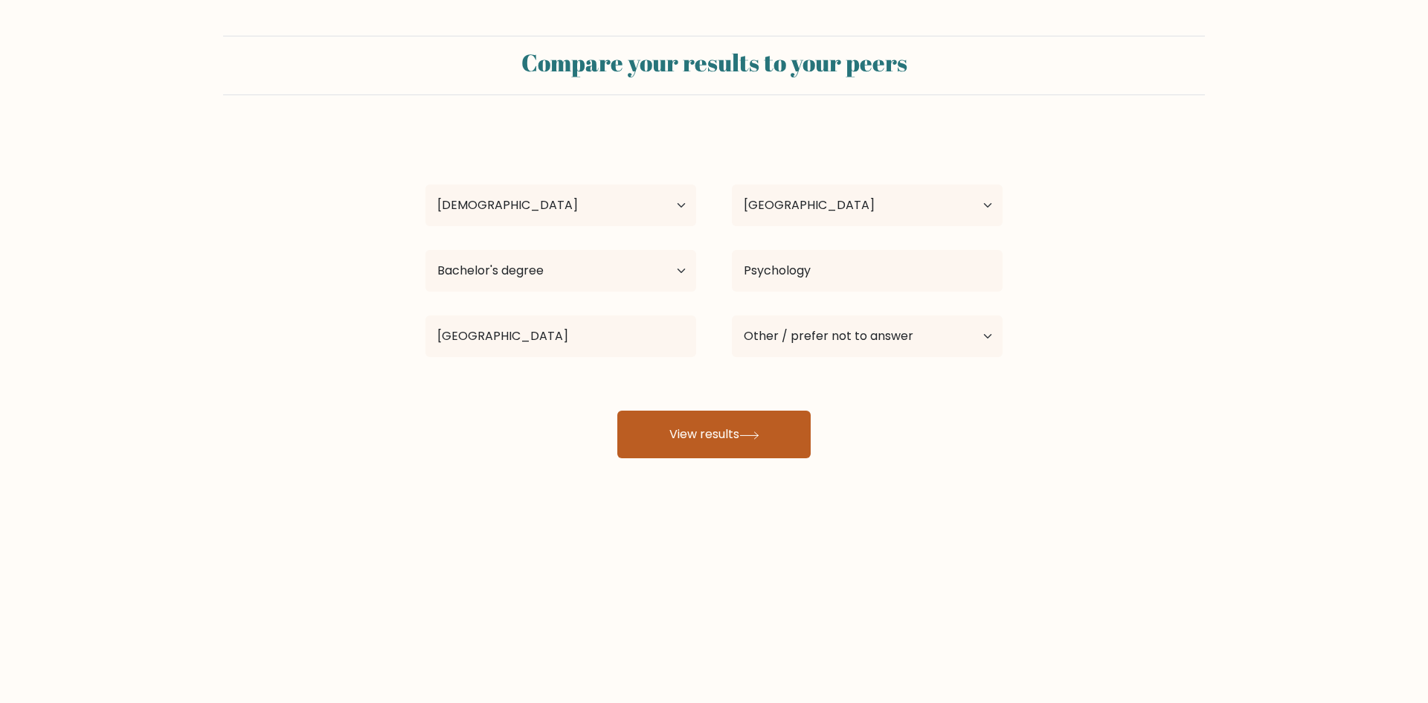
click at [750, 440] on button "View results" at bounding box center [713, 435] width 193 height 48
